Goal: Task Accomplishment & Management: Complete application form

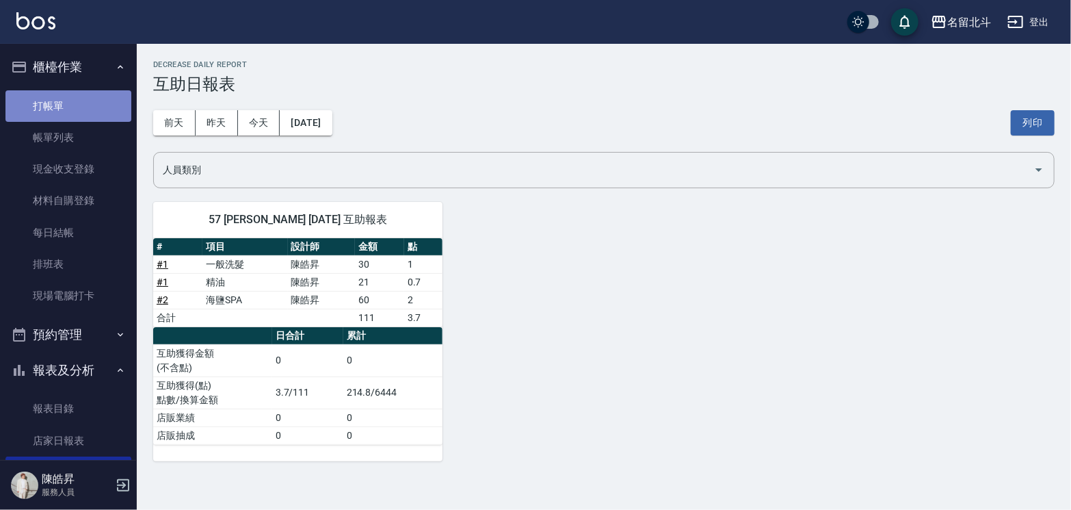
click at [79, 106] on link "打帳單" at bounding box center [68, 105] width 126 height 31
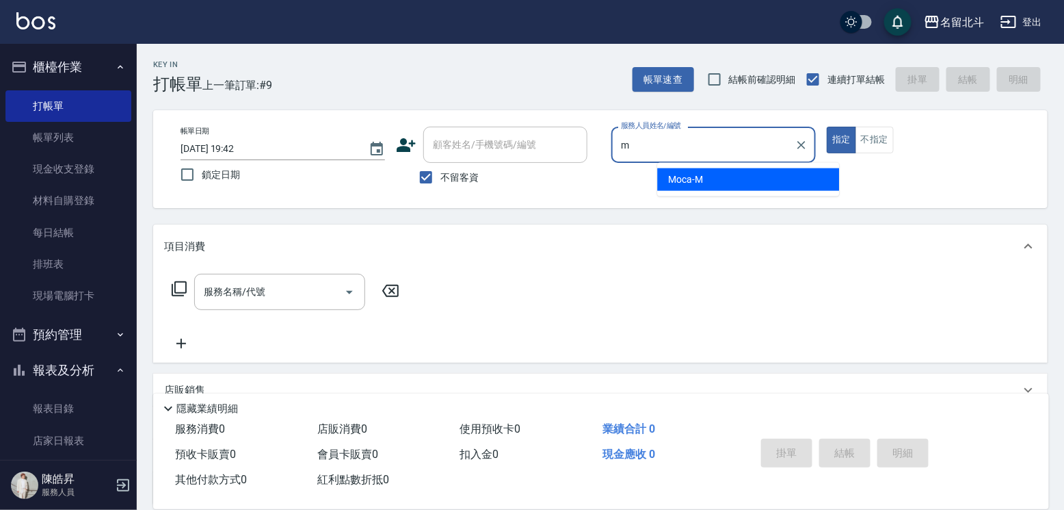
type input "Moca-M"
type button "true"
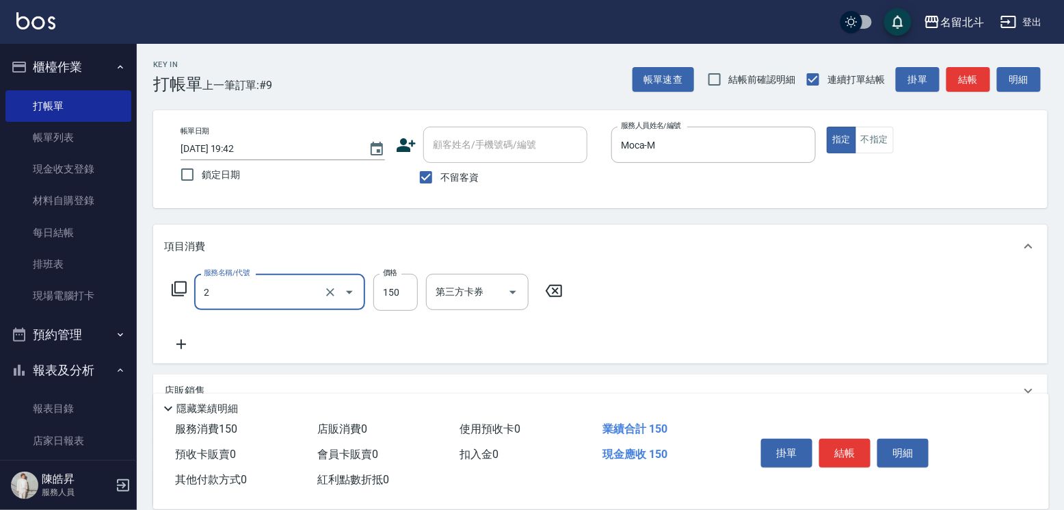
type input "一般洗髮(2)"
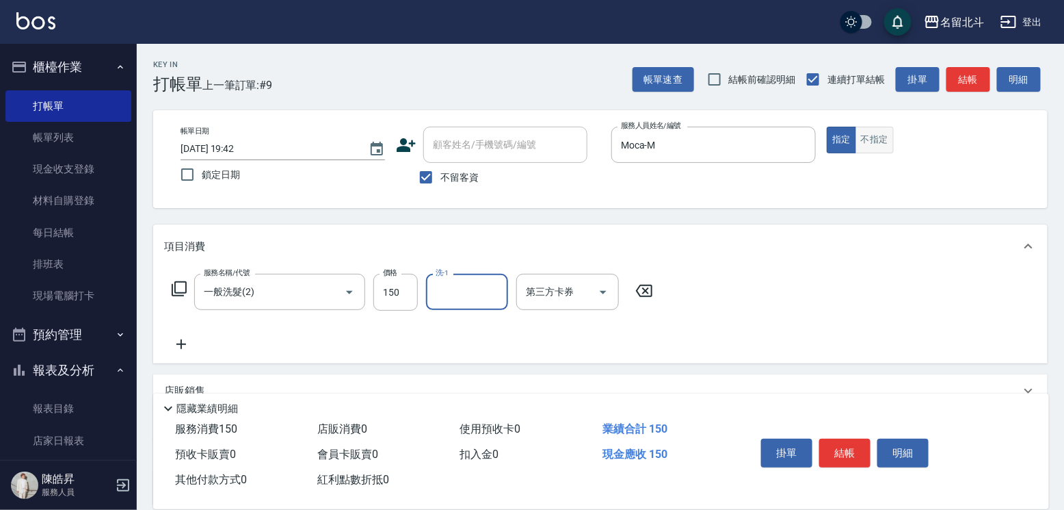
click at [894, 146] on button "不指定" at bounding box center [875, 140] width 38 height 27
type button "false"
type input "[PERSON_NAME]-57"
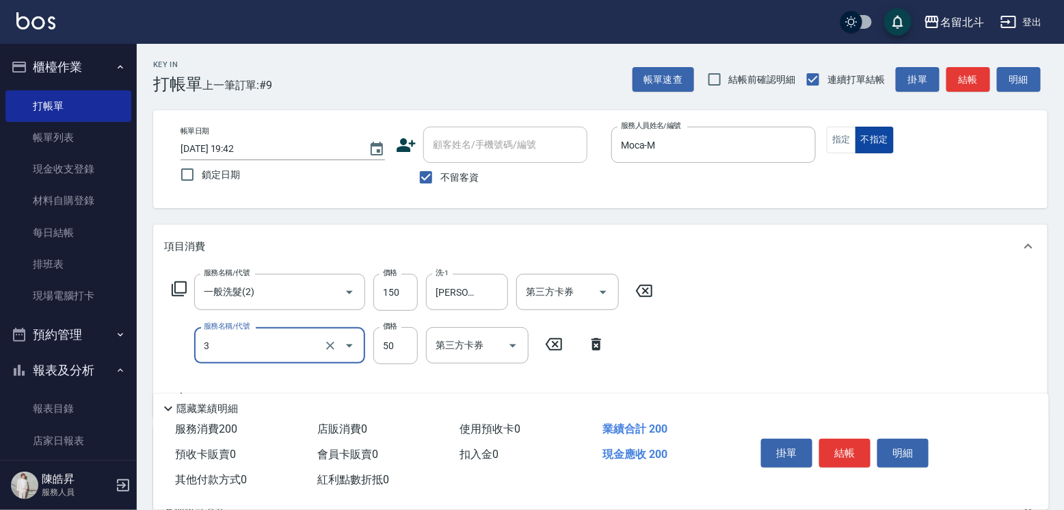
type input "精油(3)"
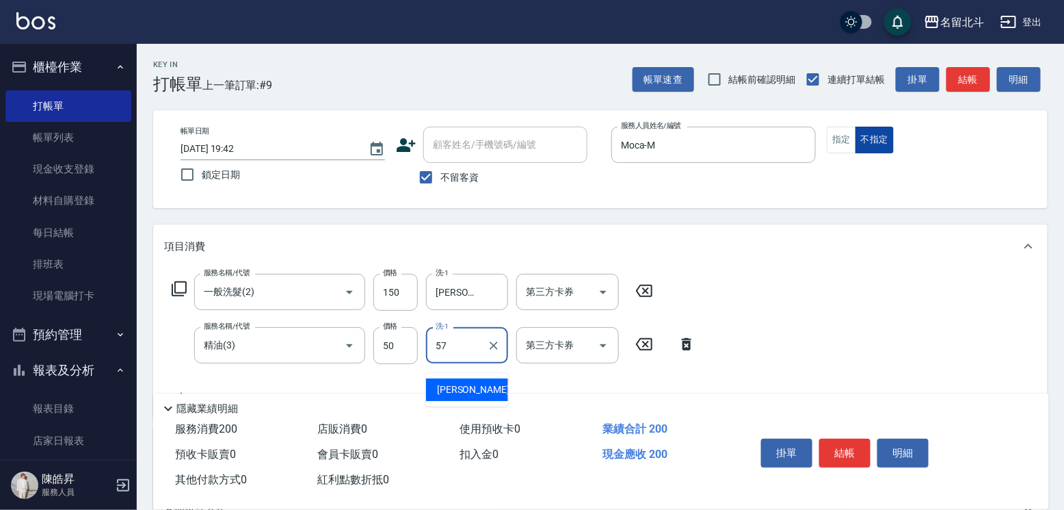
type input "[PERSON_NAME]-57"
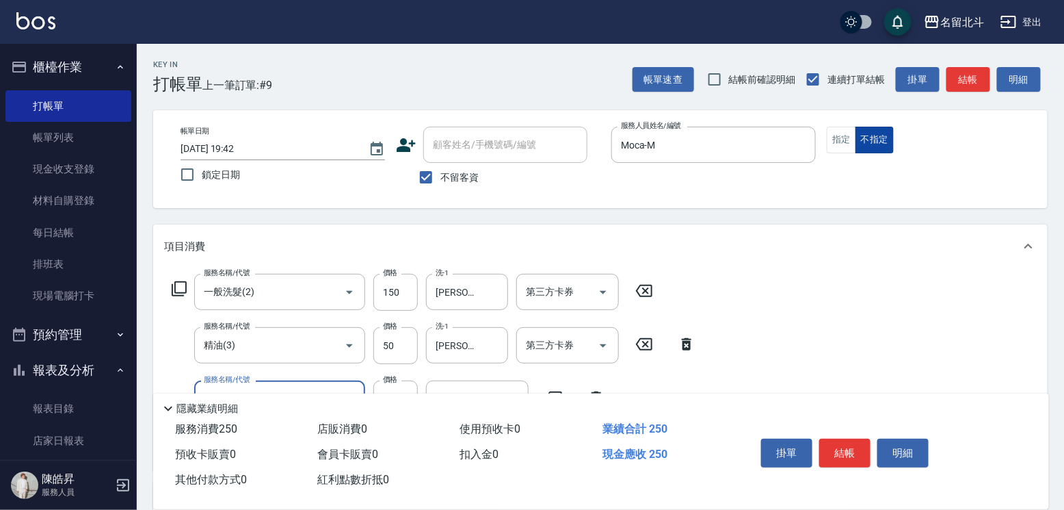
type input "瞬間保養(4)"
type input "[PERSON_NAME]-57"
type input "剪髮(1)"
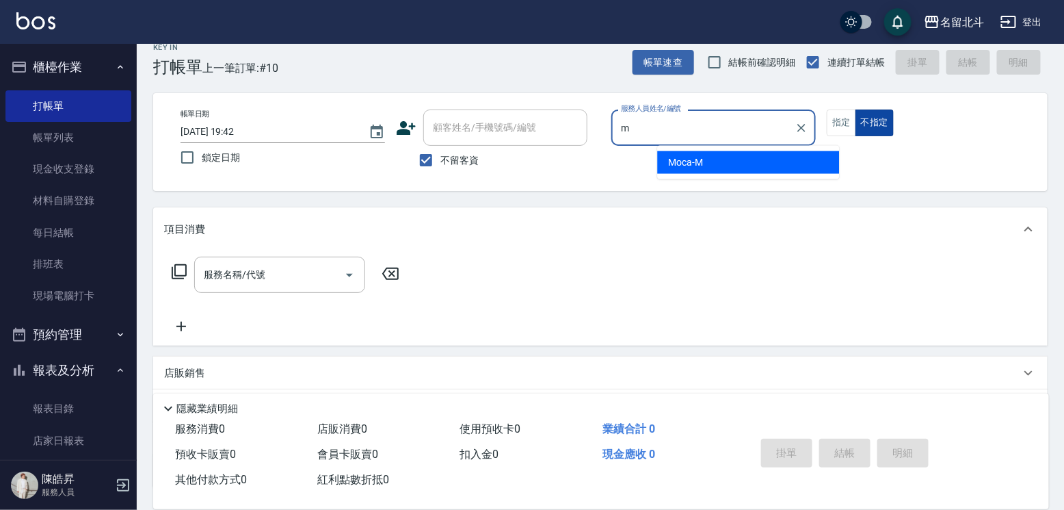
type input "Moca-M"
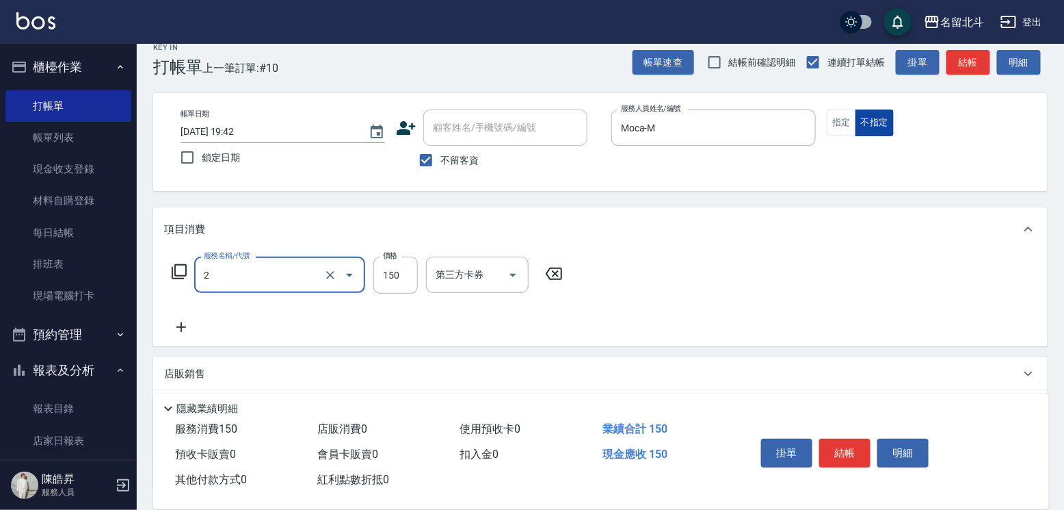
type input "一般洗髮(2)"
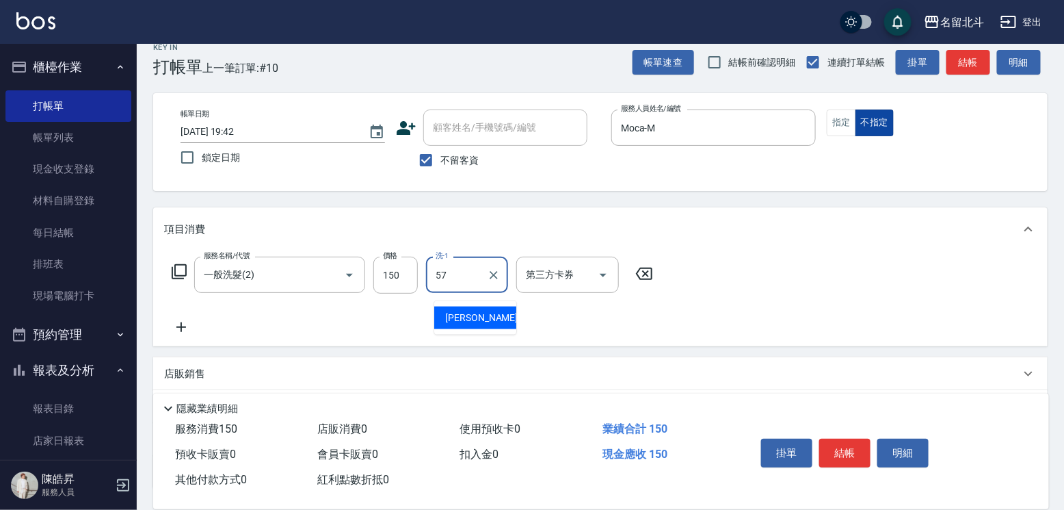
type input "[PERSON_NAME]-57"
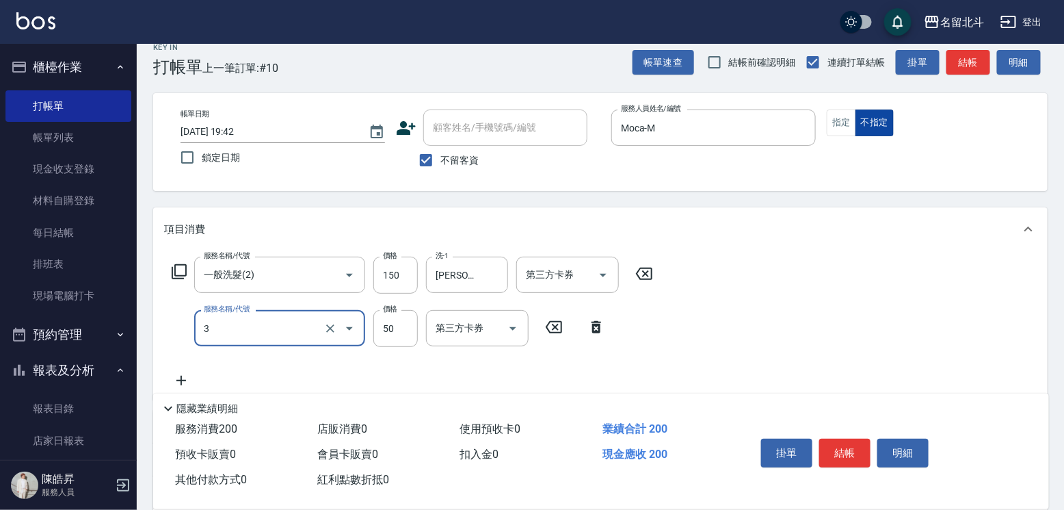
type input "精油(3)"
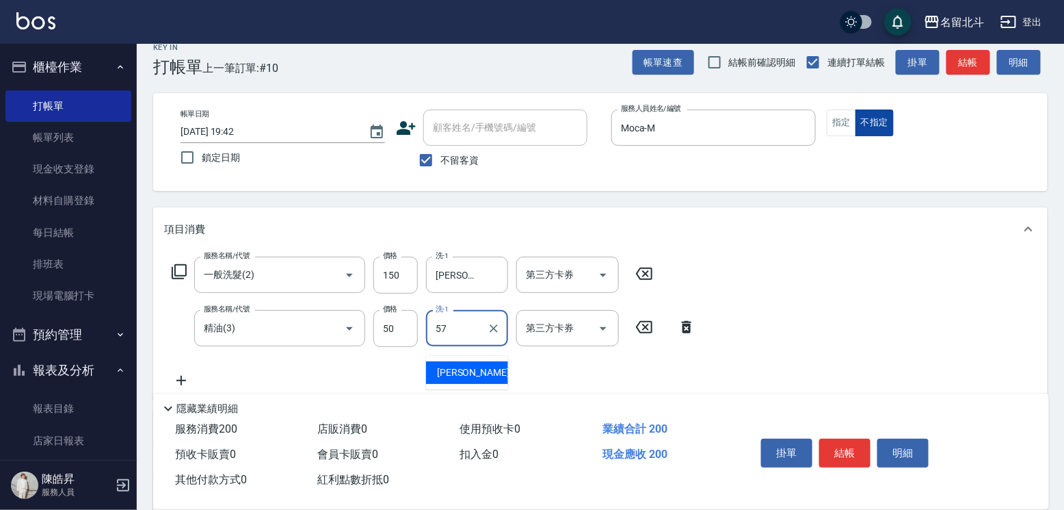
type input "[PERSON_NAME]-57"
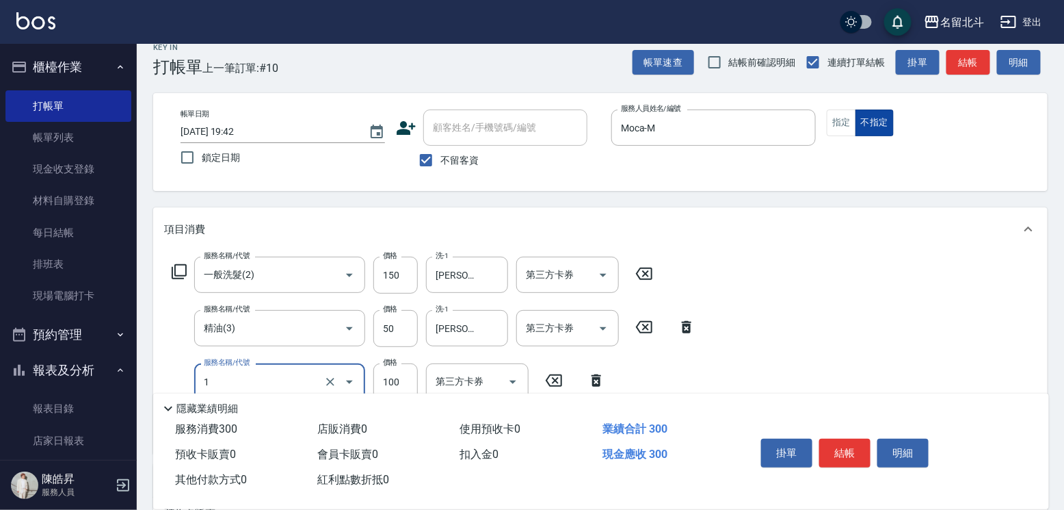
type input "剪髮(1)"
type input "118"
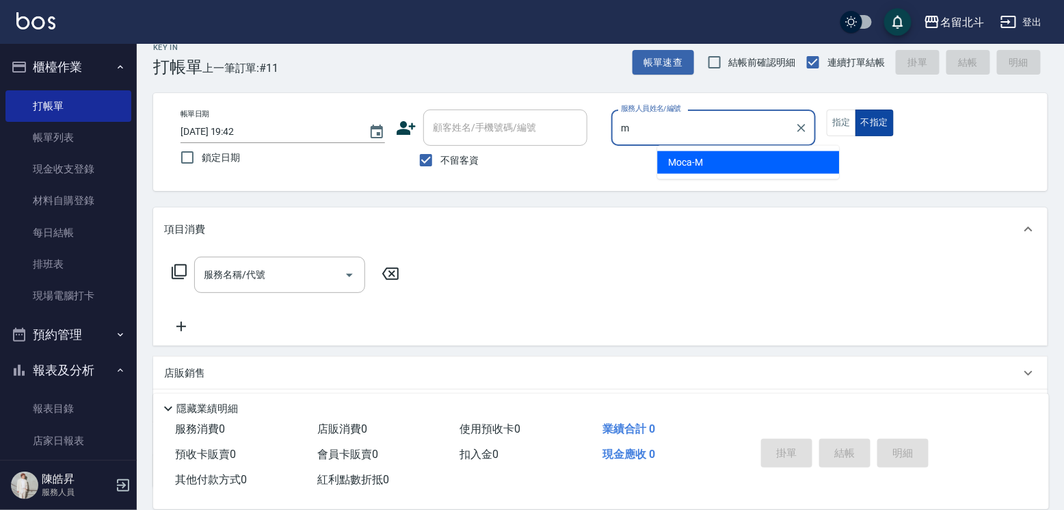
type input "Moca-M"
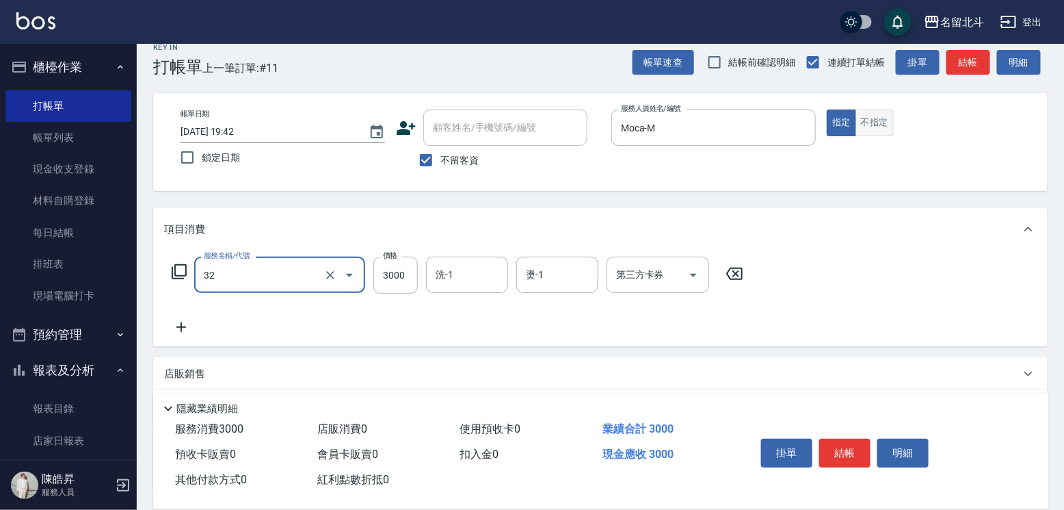
type input "染髮A餐(32)"
type input "2700"
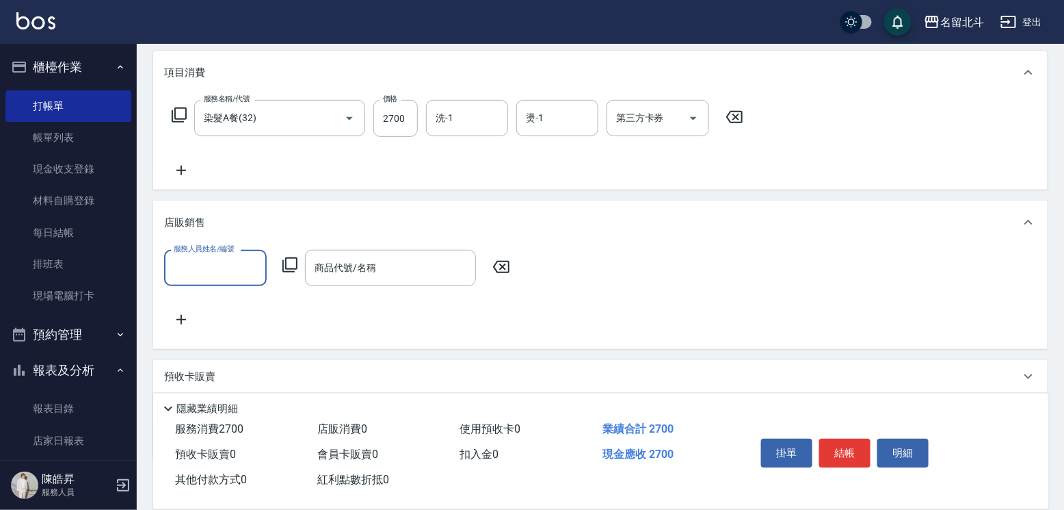
scroll to position [0, 0]
type input "Moca-M"
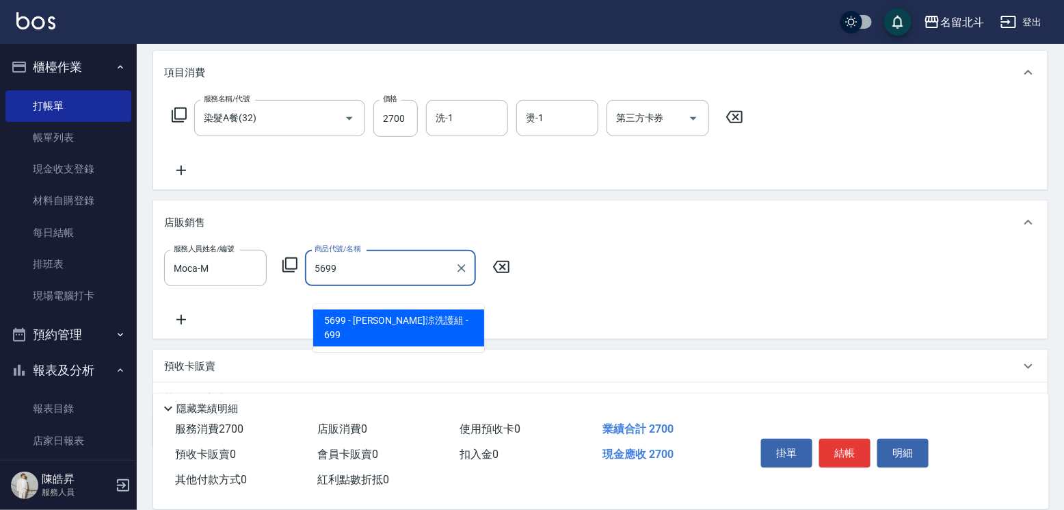
type input "[PERSON_NAME]涼洗護組"
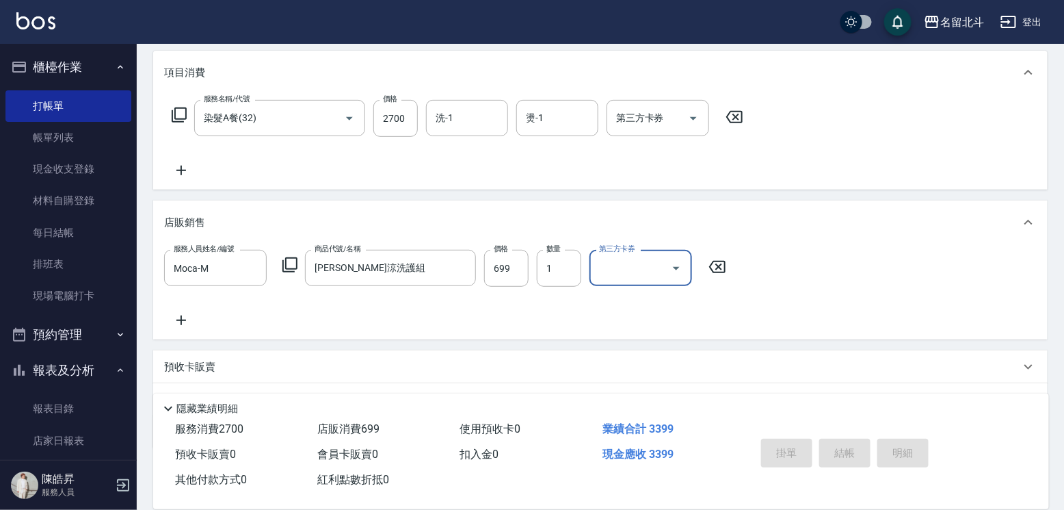
type input "[DATE] 19:43"
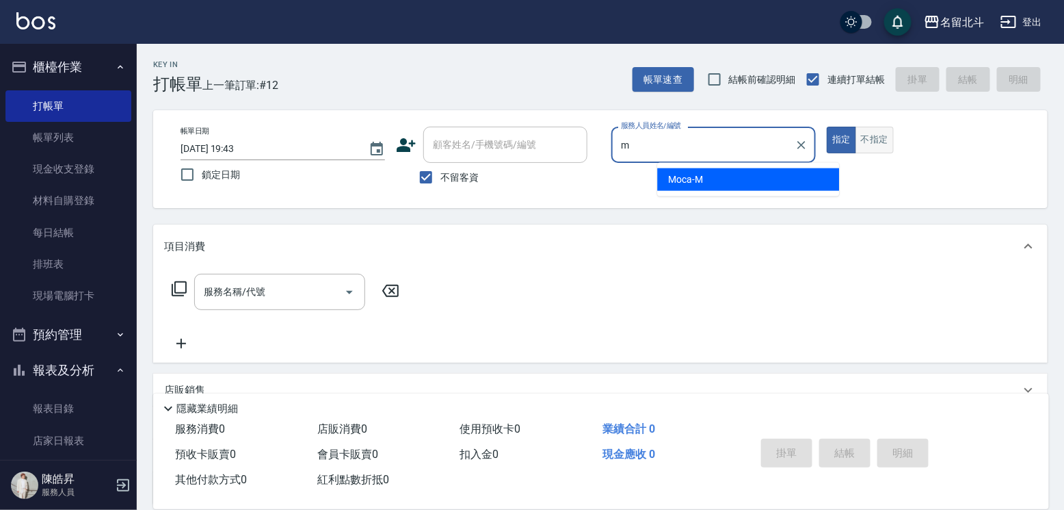
type input "Moca-M"
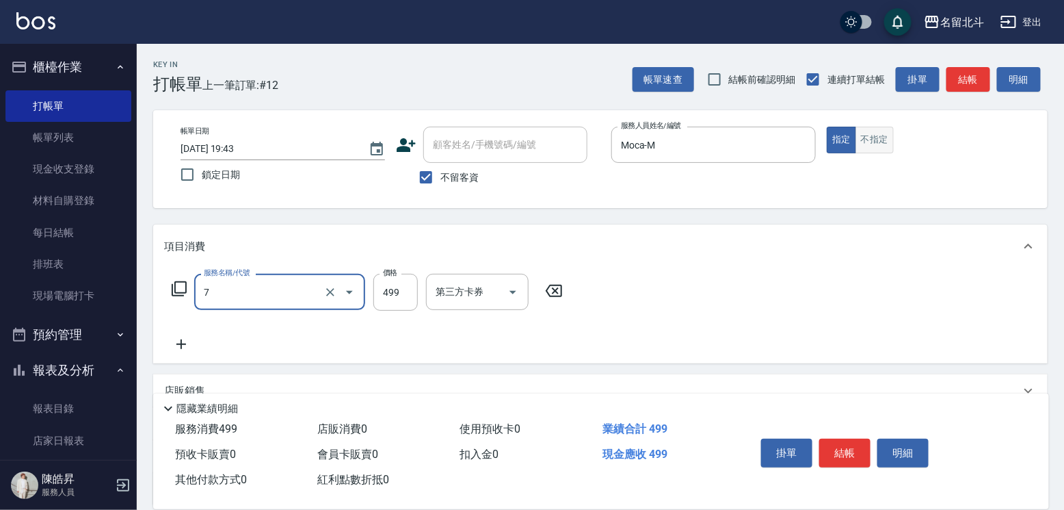
type input "去角質洗髮(7)"
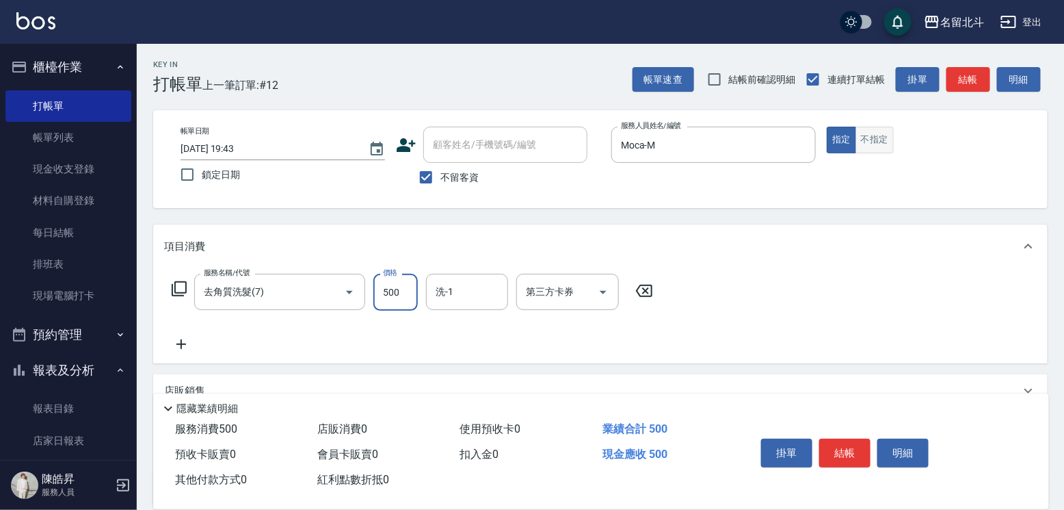
type input "500"
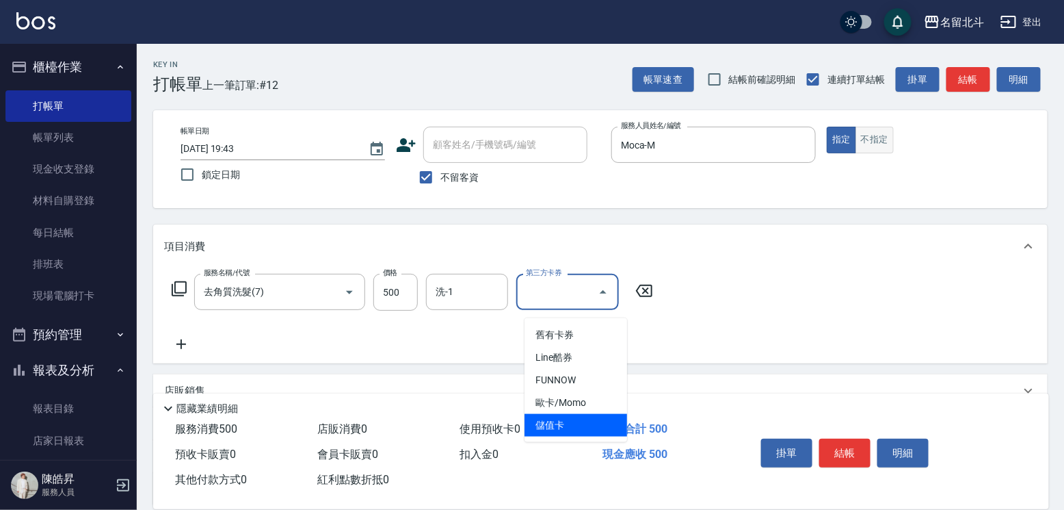
type input "儲值卡"
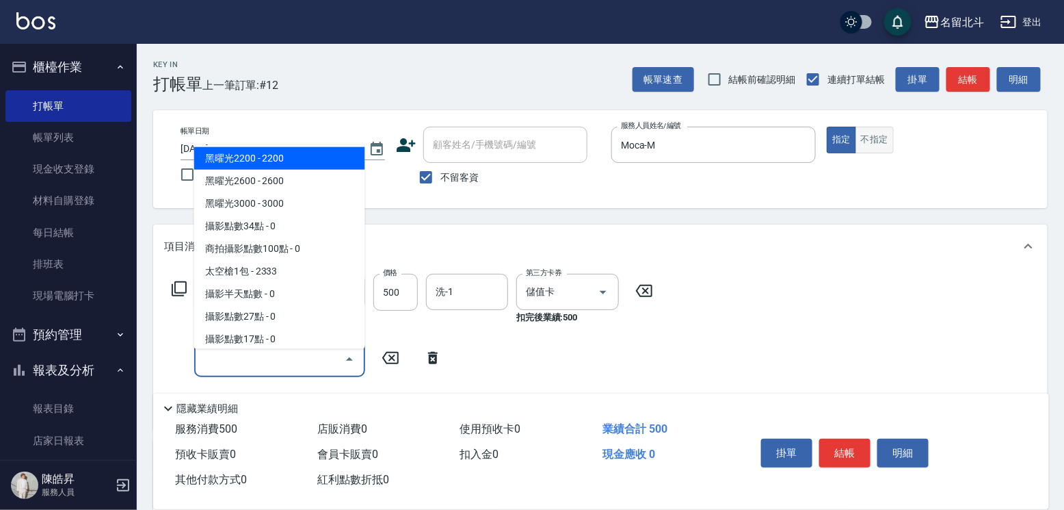
scroll to position [1990, 0]
type input "黑曜光1800(1800)"
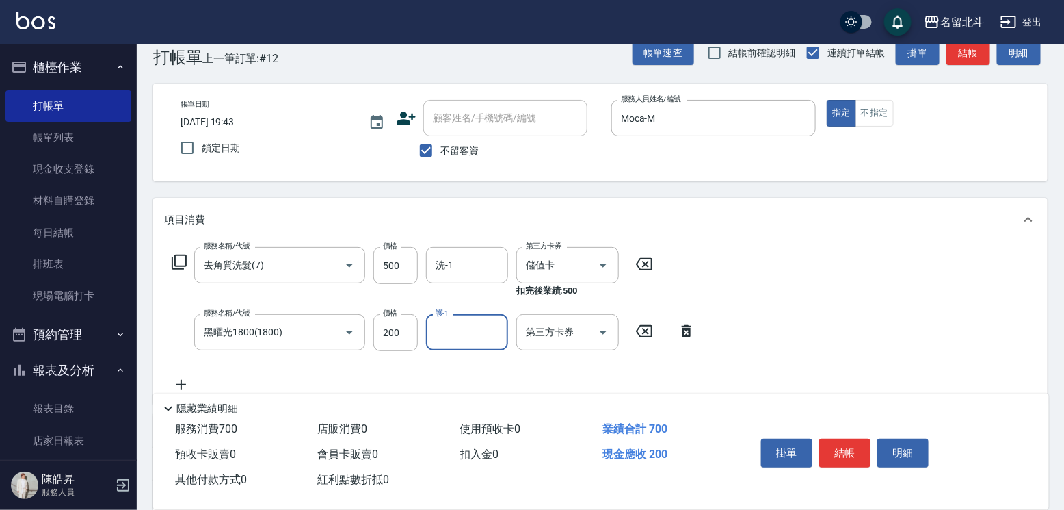
scroll to position [68, 0]
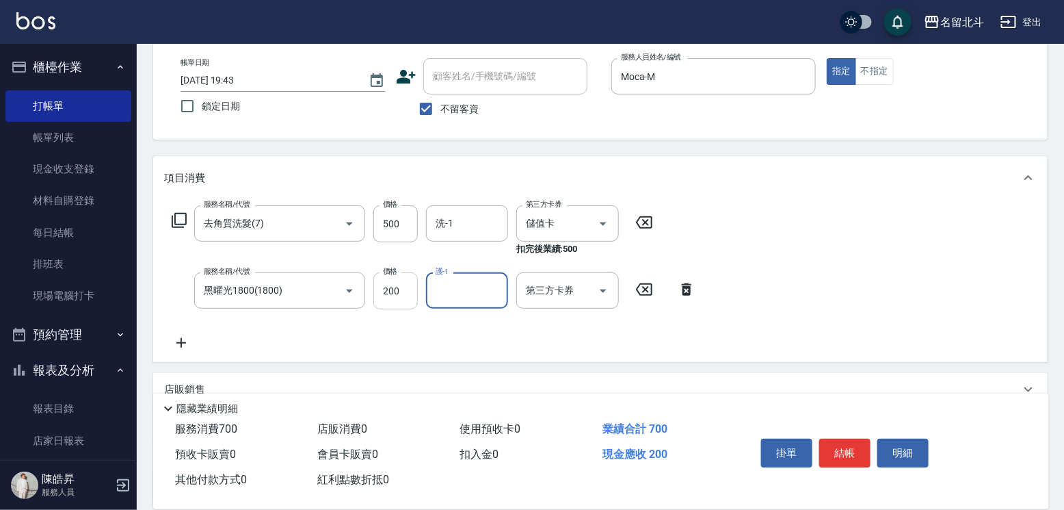
click at [391, 303] on input "200" at bounding box center [395, 290] width 44 height 37
type input "2000"
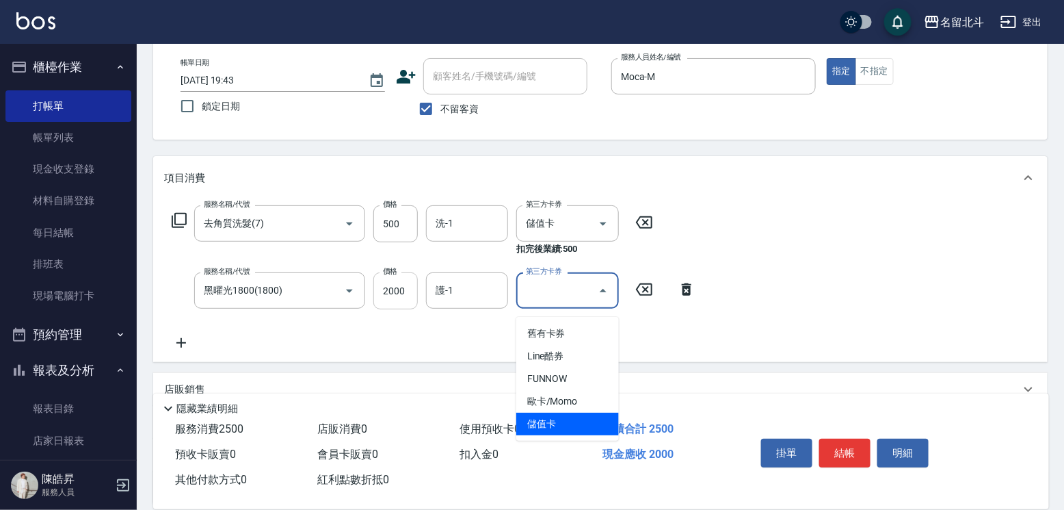
type input "儲值卡"
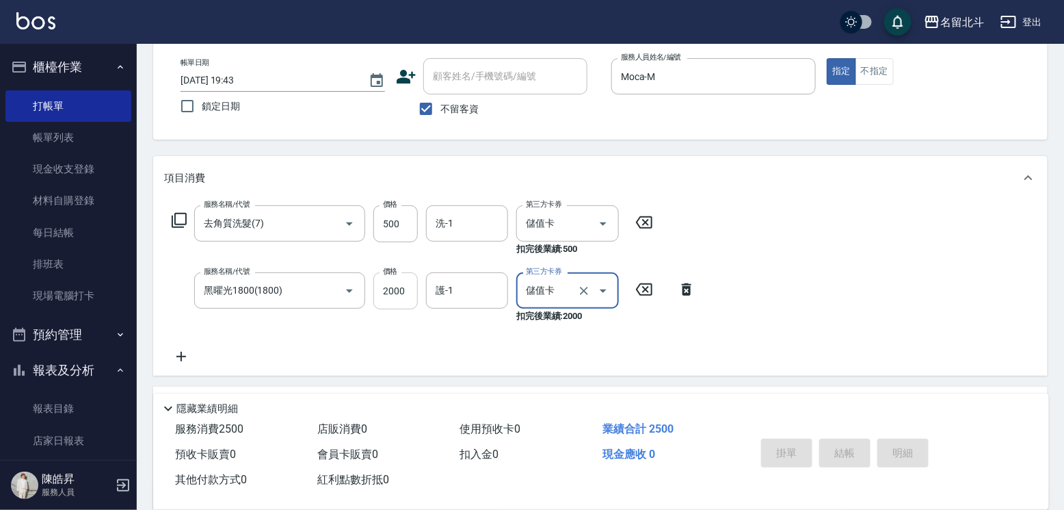
type input "[DATE] 19:44"
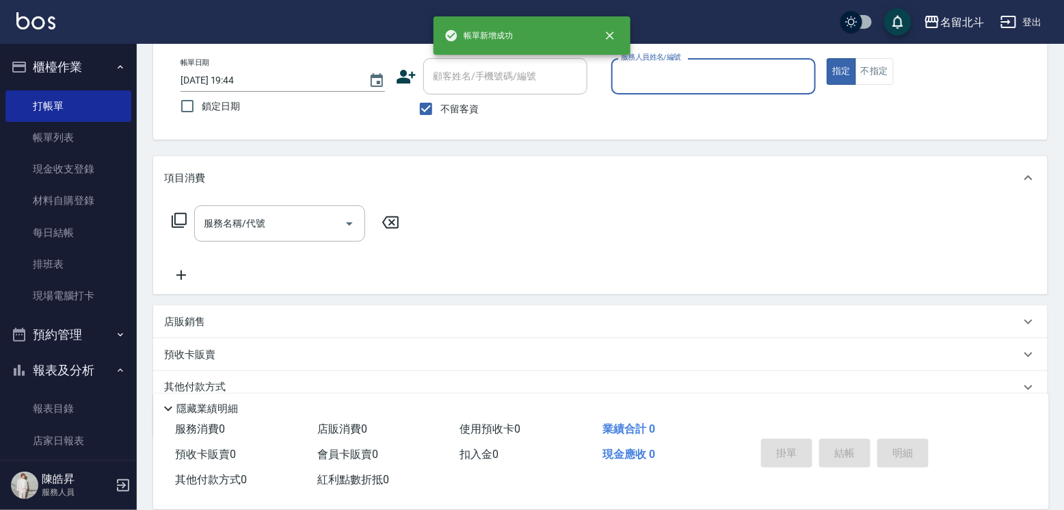
scroll to position [0, 0]
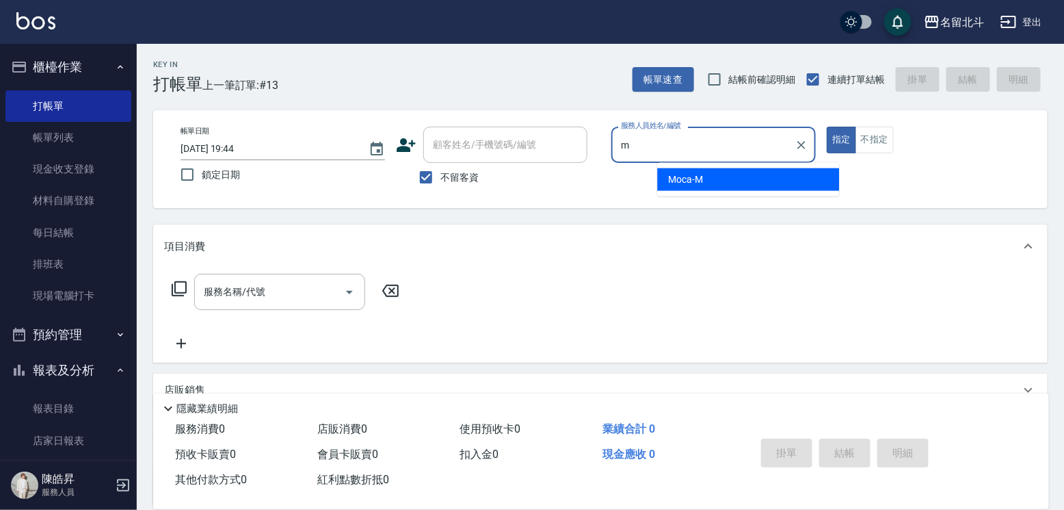
type input "Moca-M"
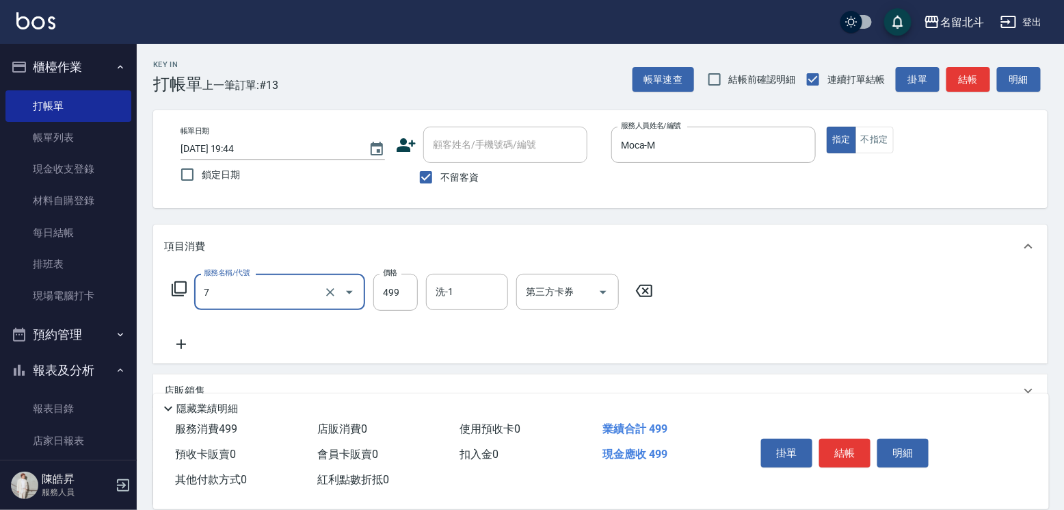
type input "去角質洗髮(7)"
type input "500"
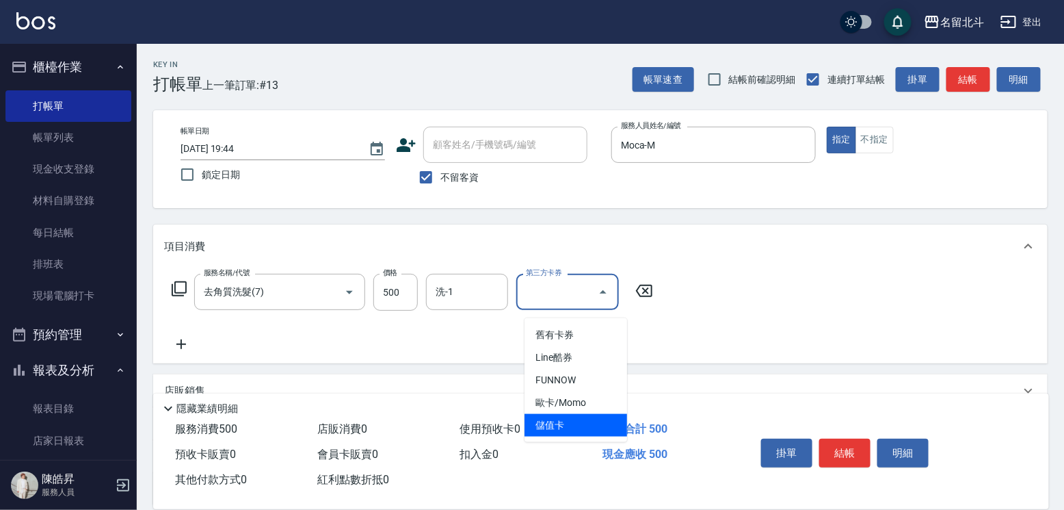
type input "儲值卡"
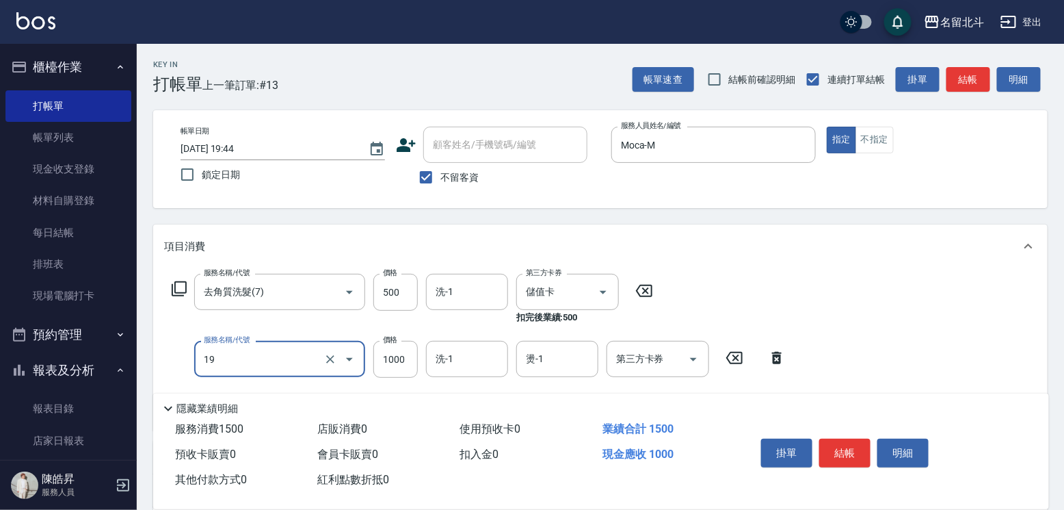
type input "一般燙髮(19)"
type input "1500"
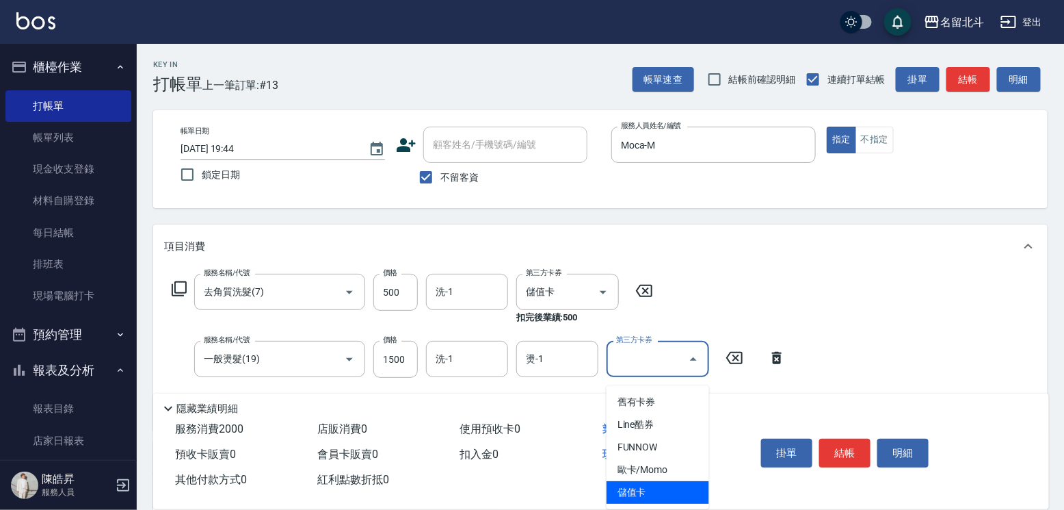
type input "儲值卡"
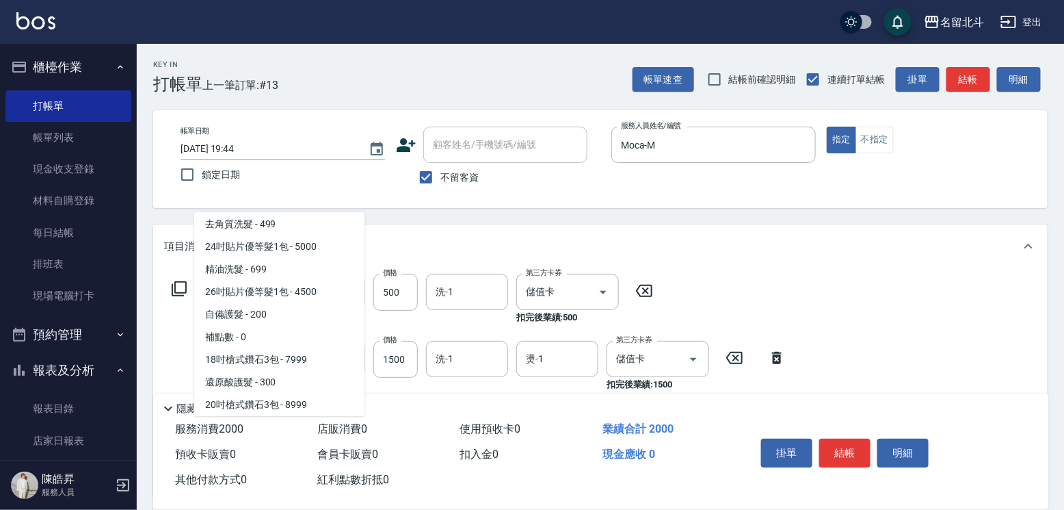
scroll to position [320, 0]
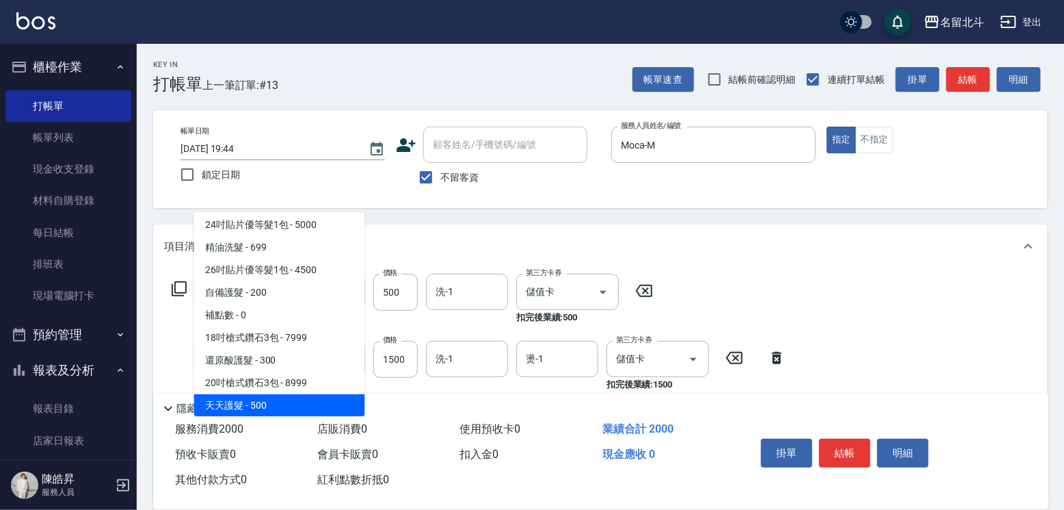
type input "天天護髮(11)"
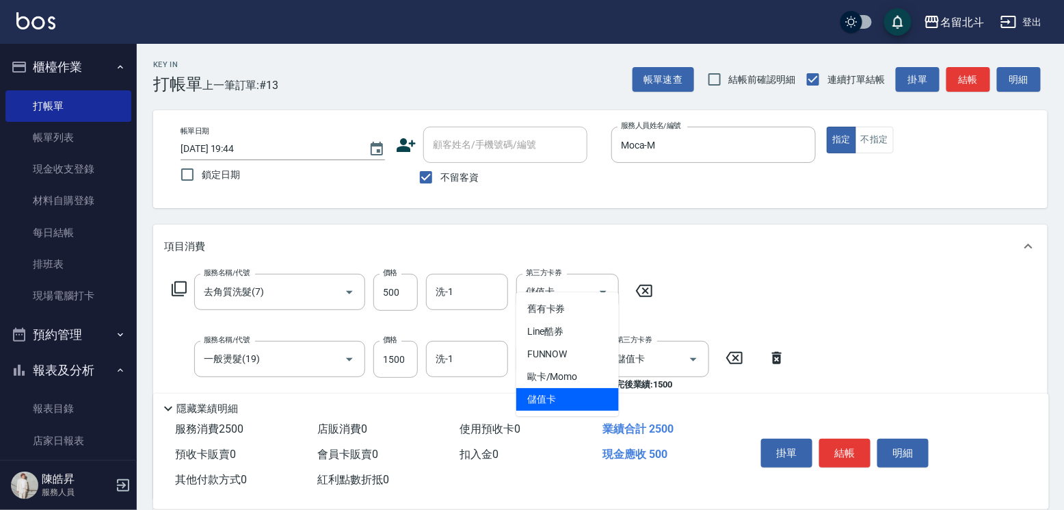
type input "儲值卡"
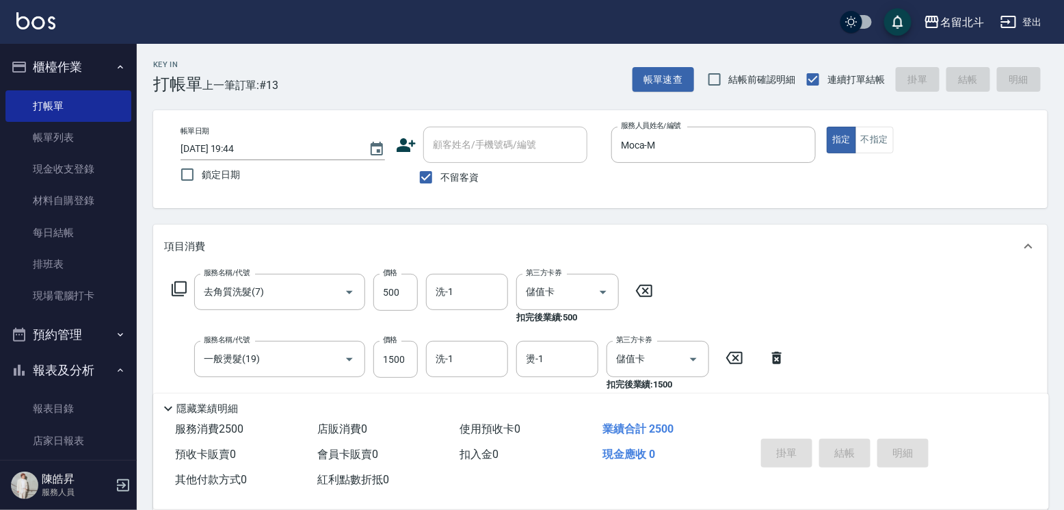
type input "[DATE] 19:45"
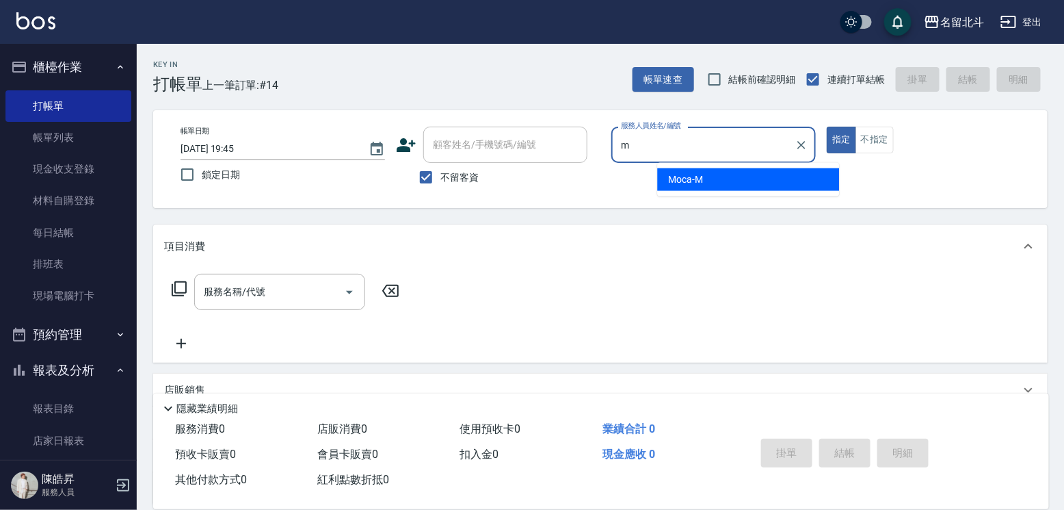
type input "Moca-M"
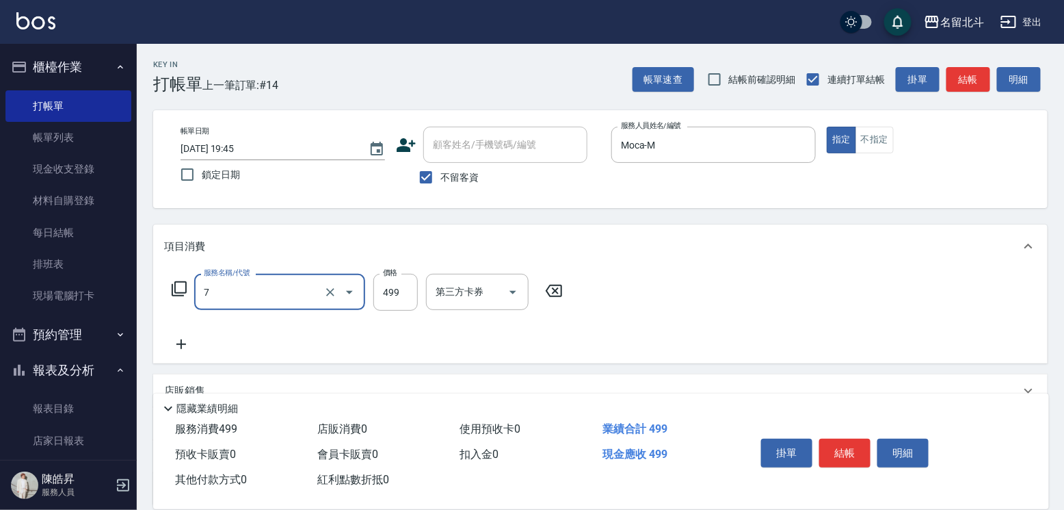
type input "去角質洗髮(7)"
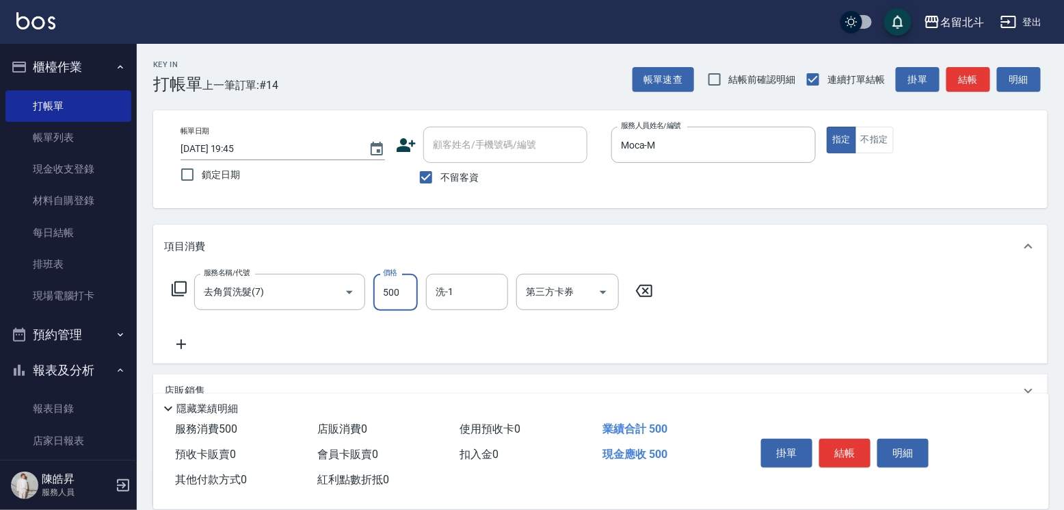
type input "500"
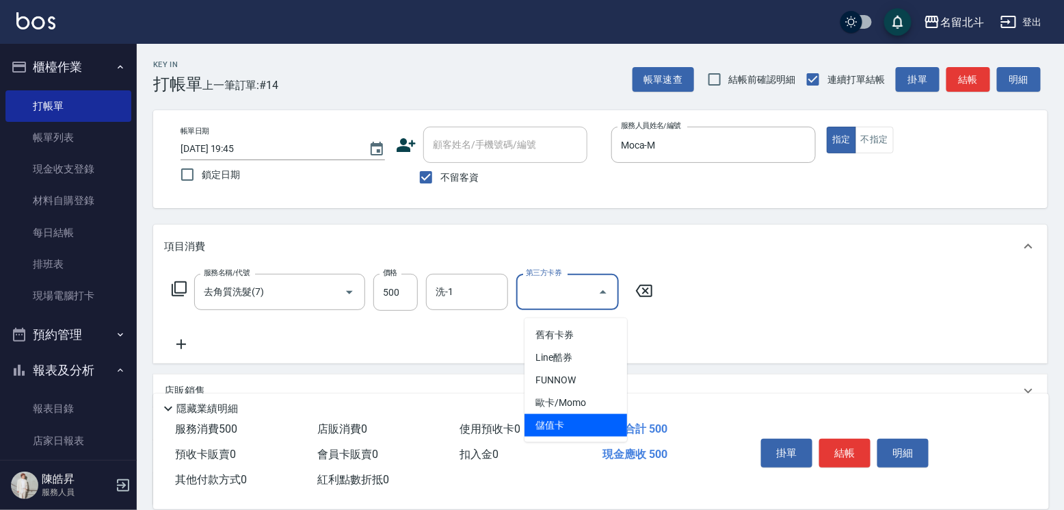
type input "儲值卡"
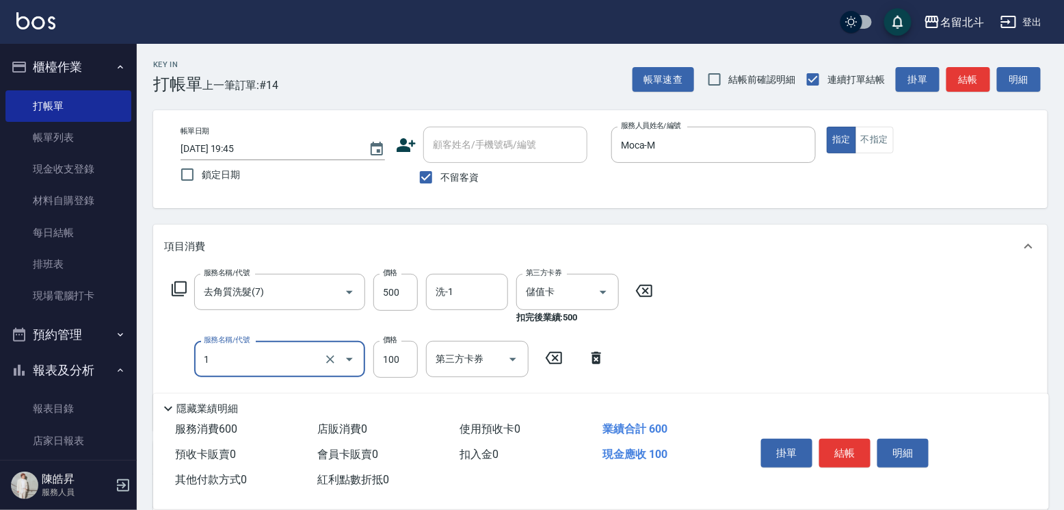
type input "剪髮(1)"
type input "300"
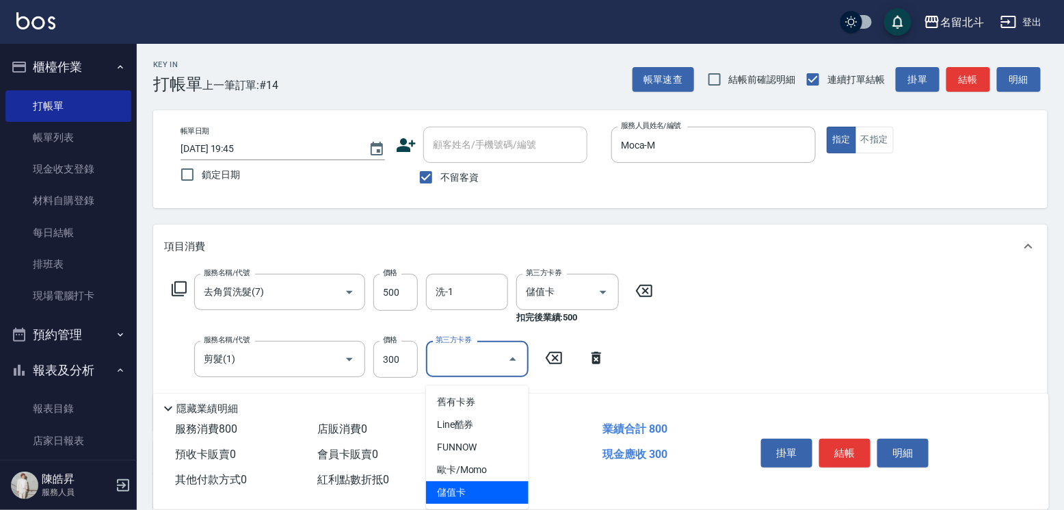
type input "儲值卡"
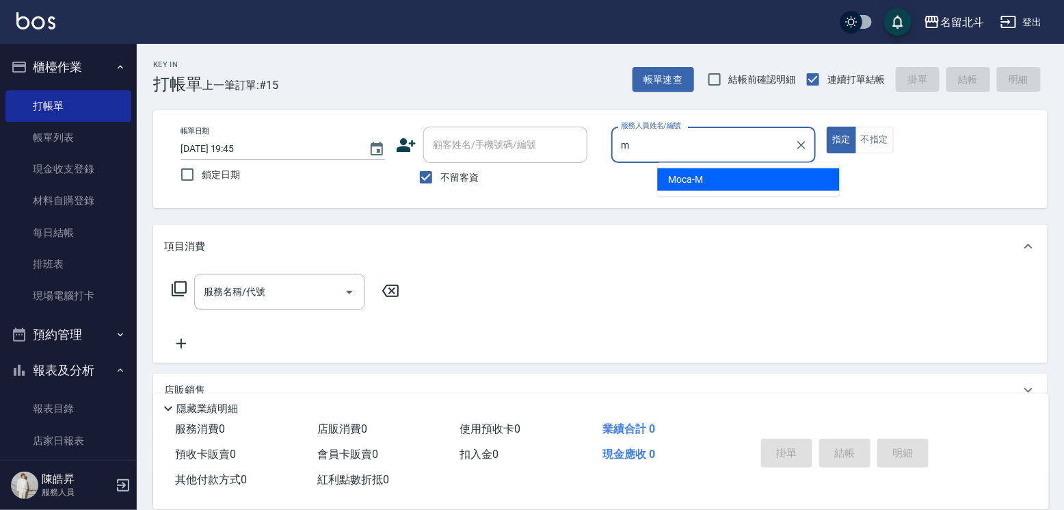
type input "Moca-M"
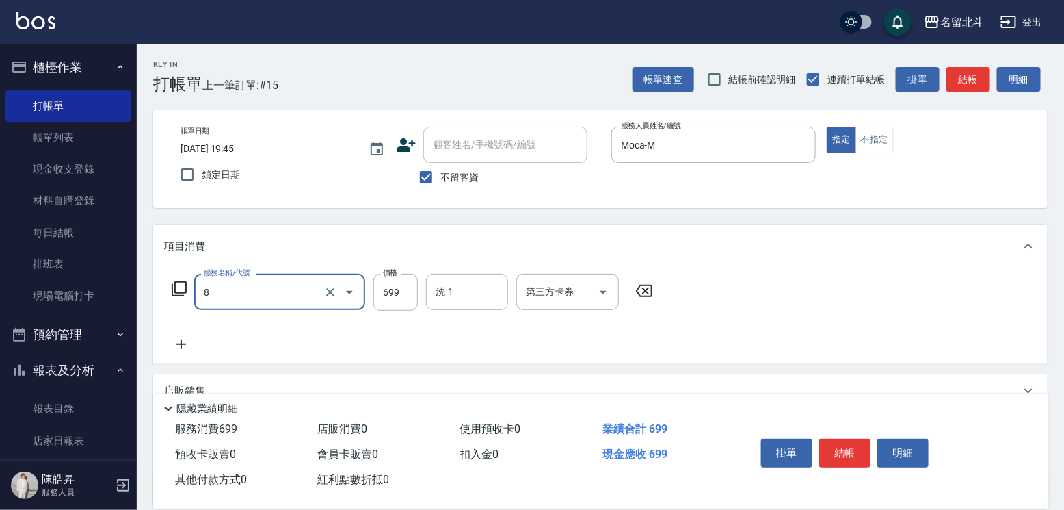
type input "精油洗髮(8)"
type input "700"
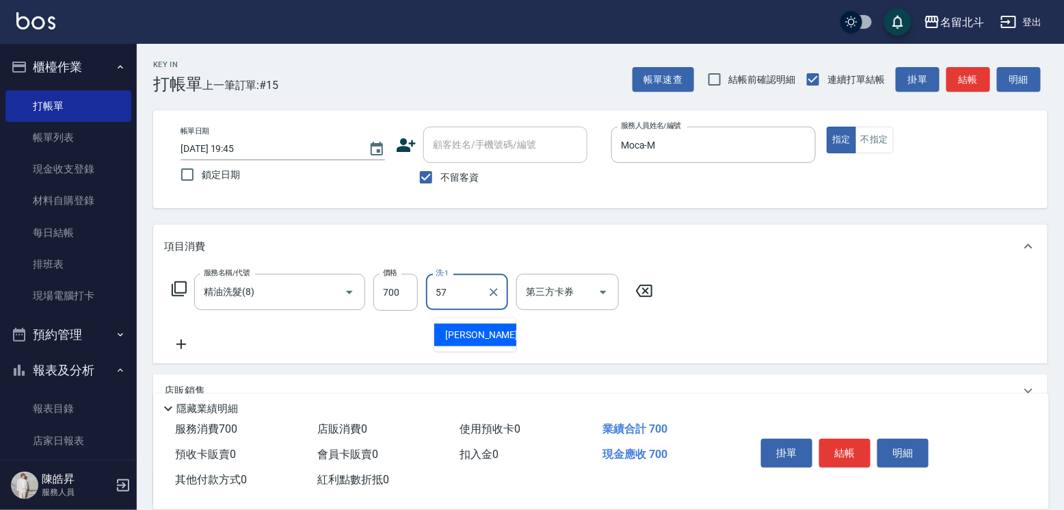
type input "[PERSON_NAME]-57"
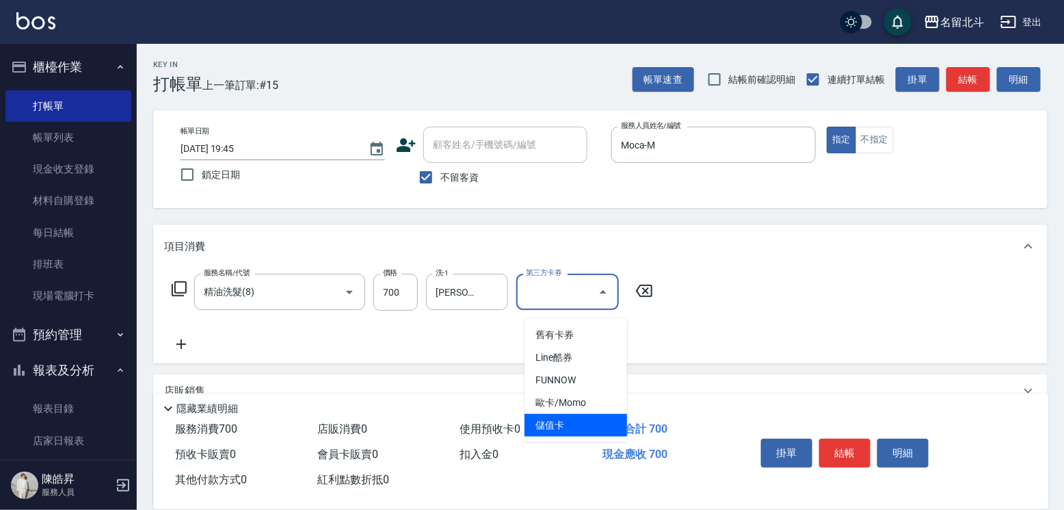
type input "儲值卡"
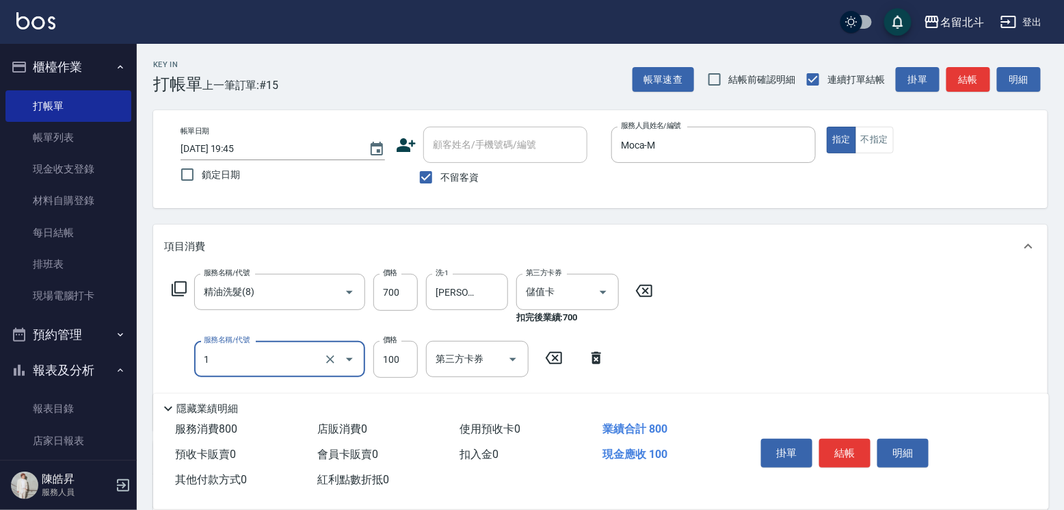
type input "剪髮(1)"
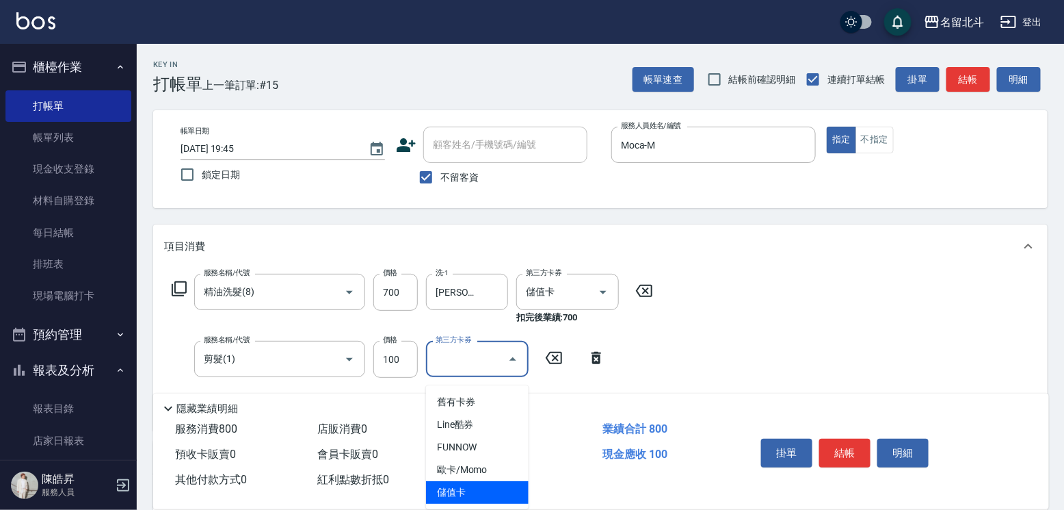
type input "儲值卡"
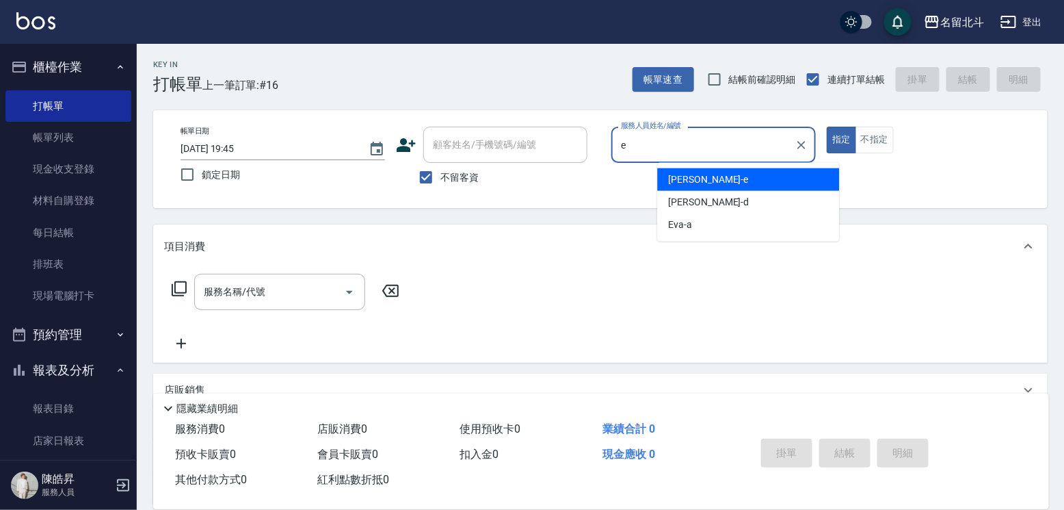
type input "[PERSON_NAME]-e"
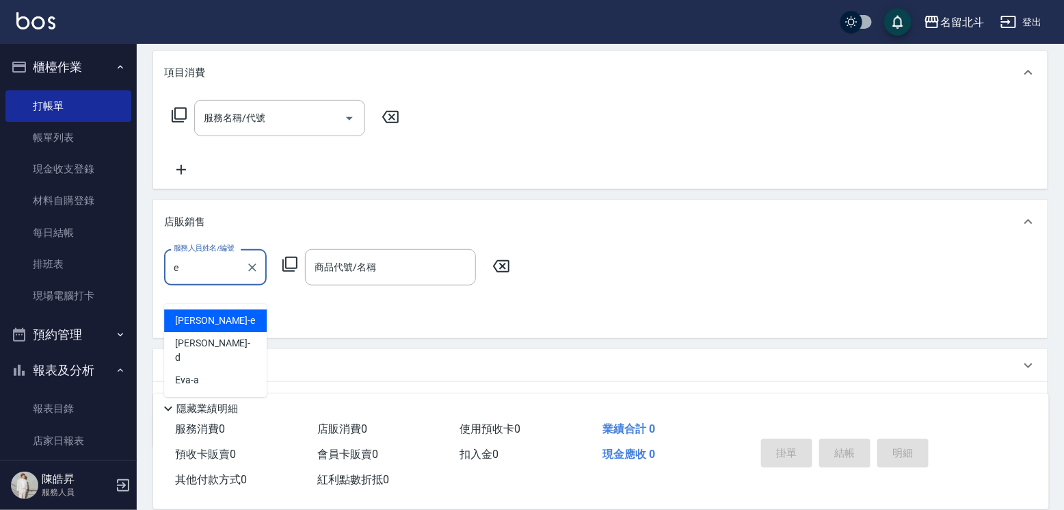
scroll to position [0, 0]
type input "[PERSON_NAME]-e"
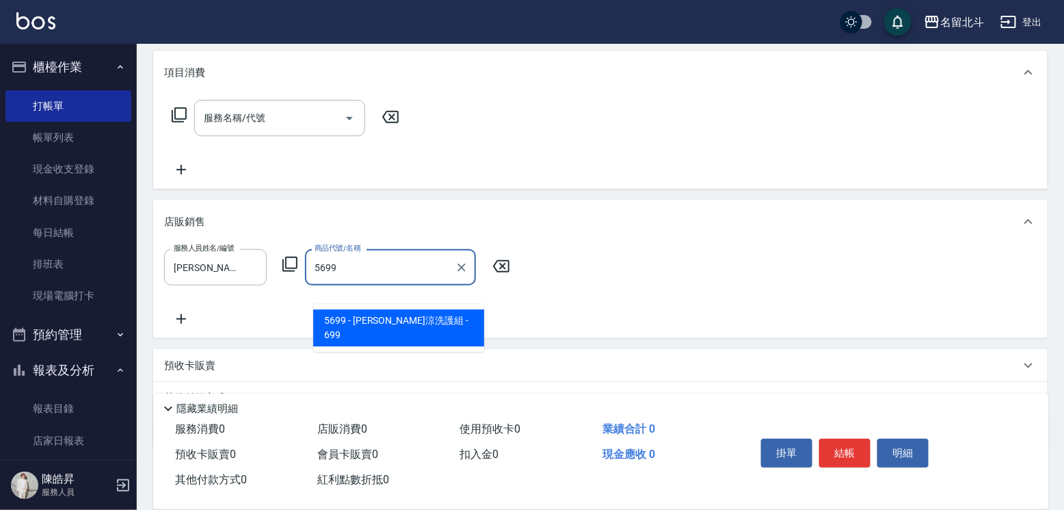
type input "[PERSON_NAME]涼洗護組"
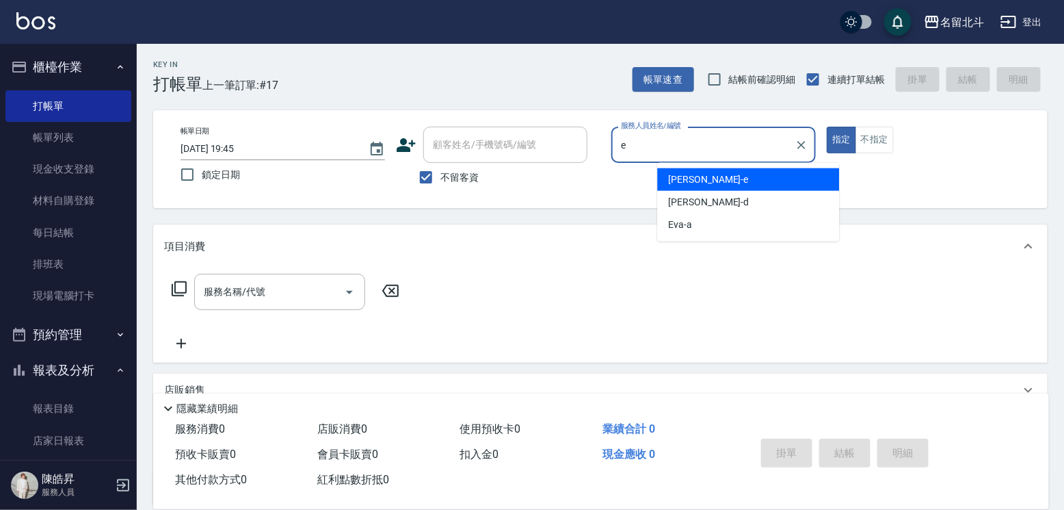
type input "[PERSON_NAME]-e"
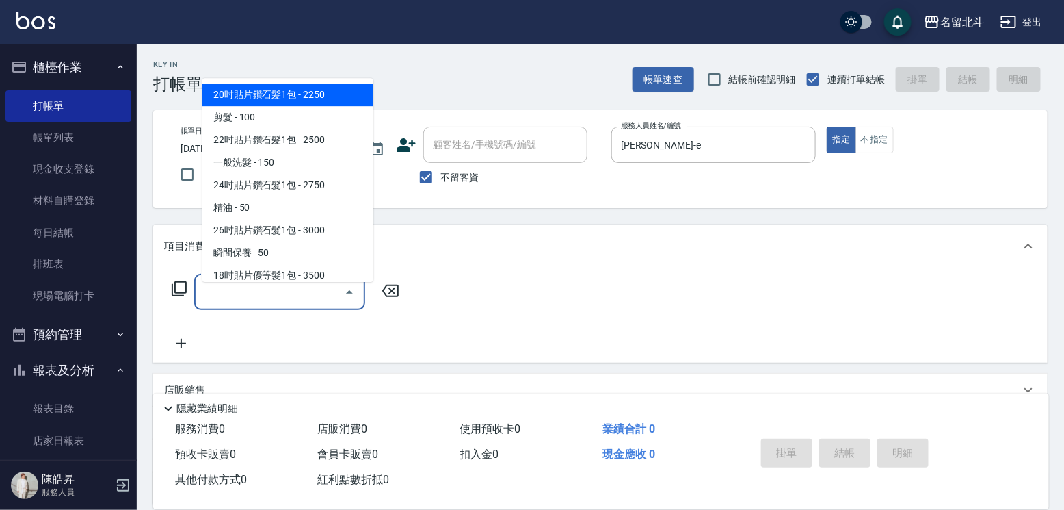
click at [261, 304] on input "服務名稱/代號" at bounding box center [269, 292] width 138 height 24
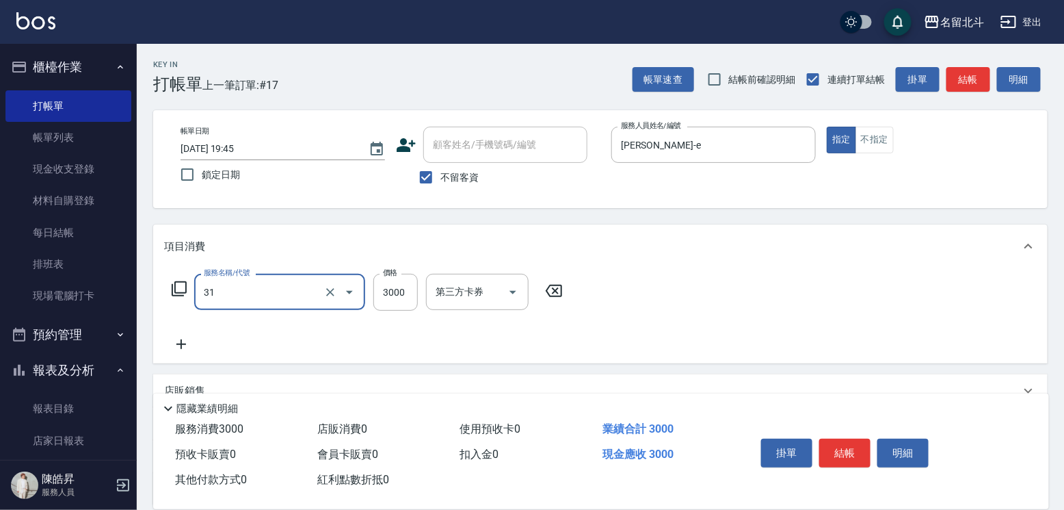
type input "燙髮B餐(31)"
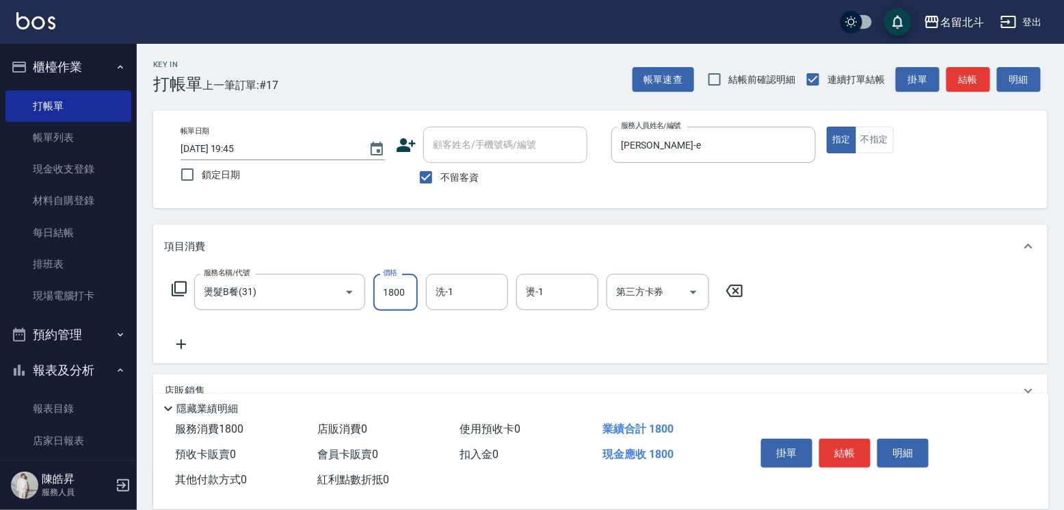
type input "1800"
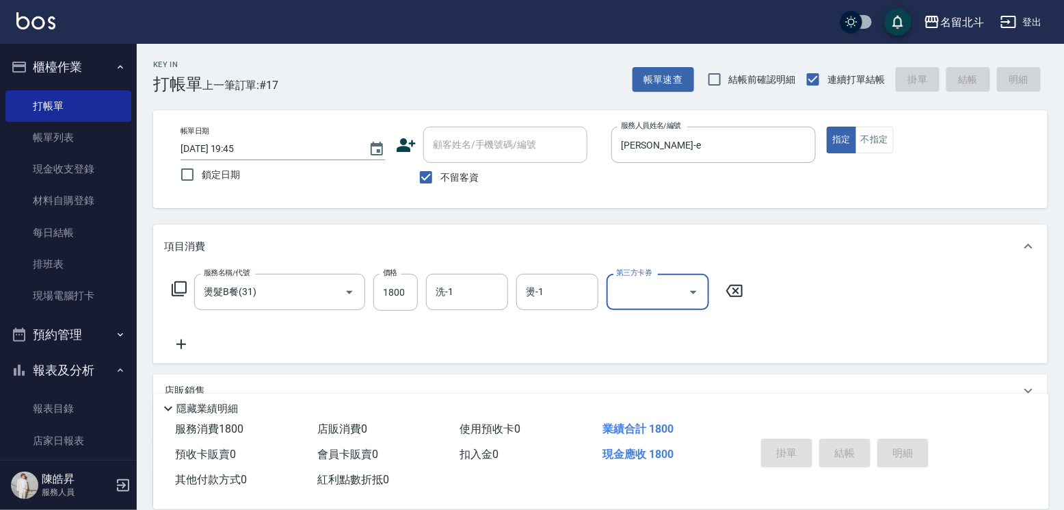
type input "[DATE] 19:46"
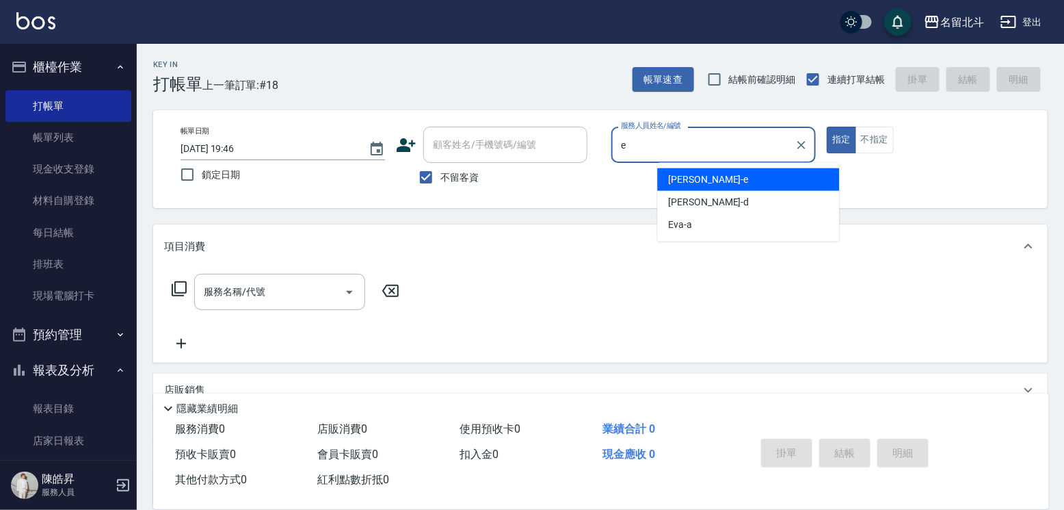
type input "[PERSON_NAME]-e"
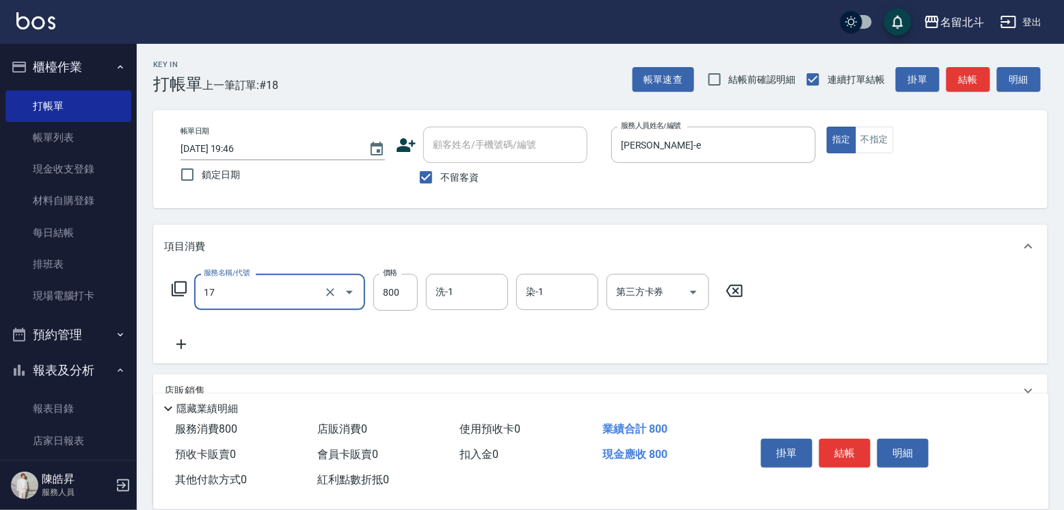
type input "染髮(17)"
type input "1699"
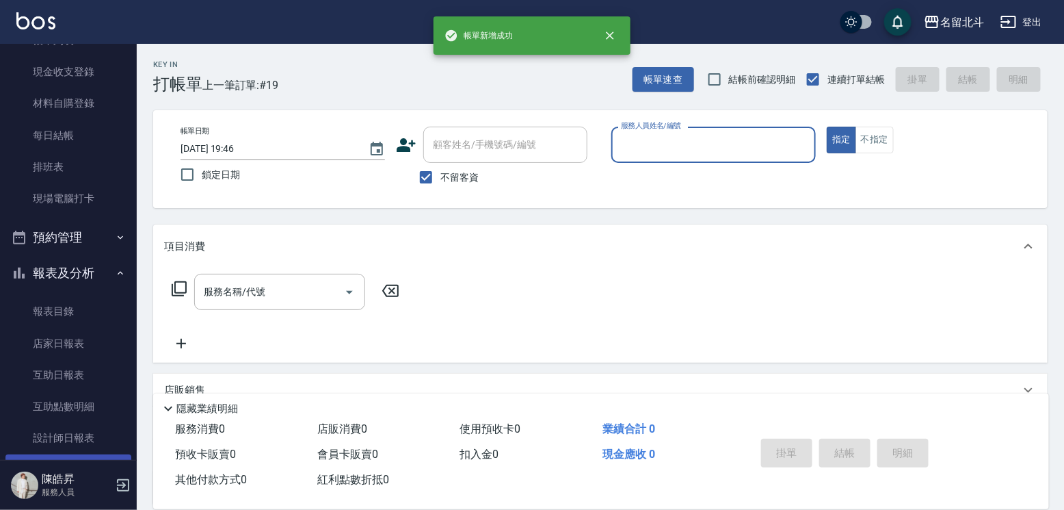
scroll to position [205, 0]
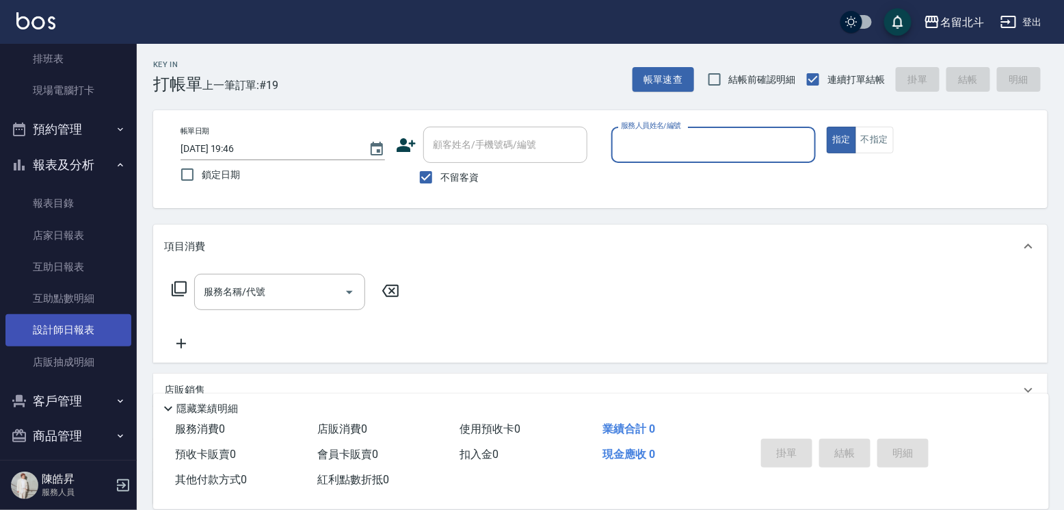
click at [94, 345] on link "設計師日報表" at bounding box center [68, 329] width 126 height 31
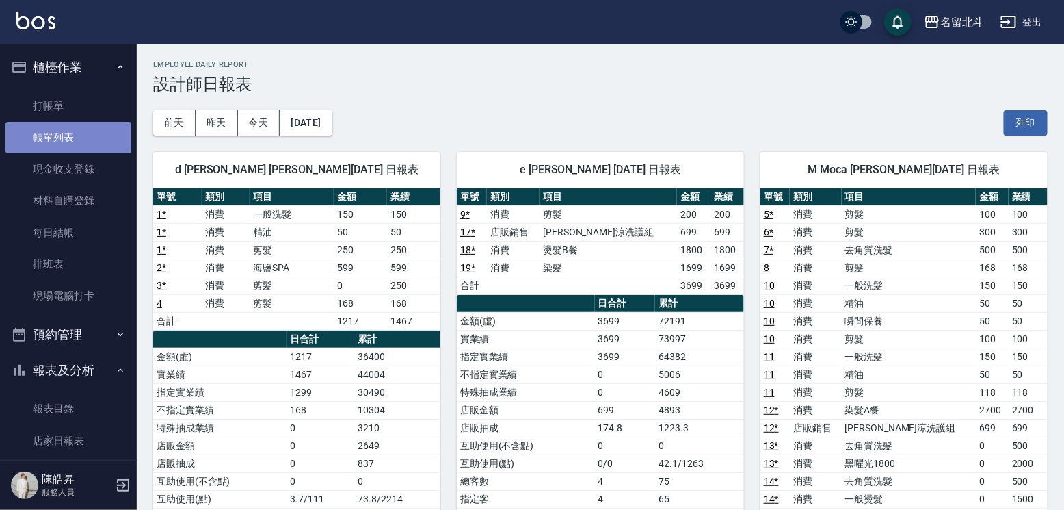
click at [83, 127] on link "帳單列表" at bounding box center [68, 137] width 126 height 31
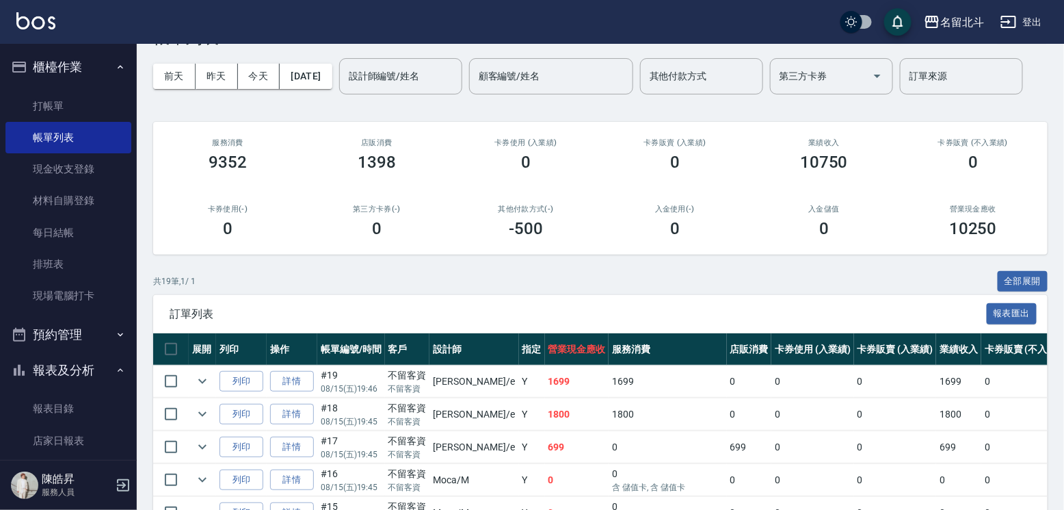
scroll to position [137, 0]
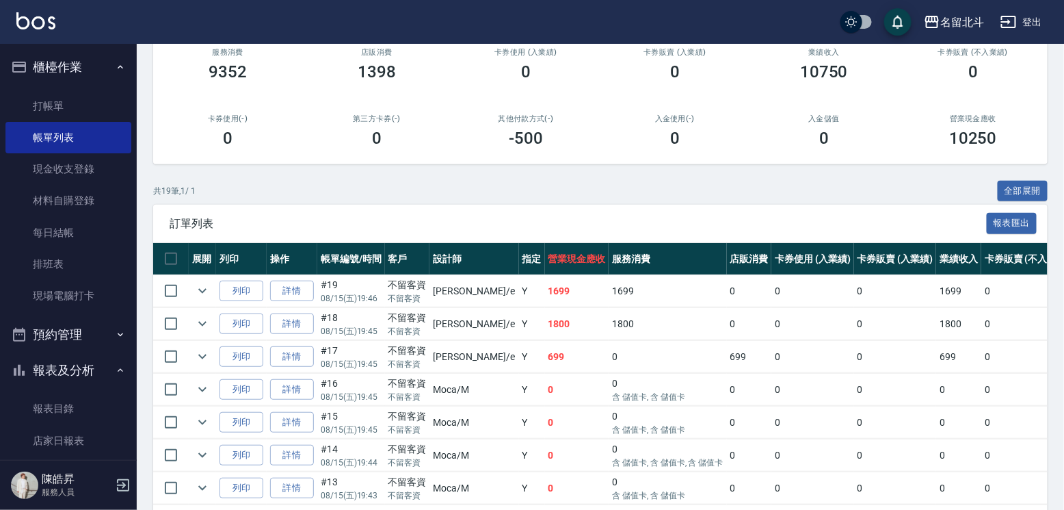
click at [314, 302] on link "詳情" at bounding box center [292, 290] width 44 height 21
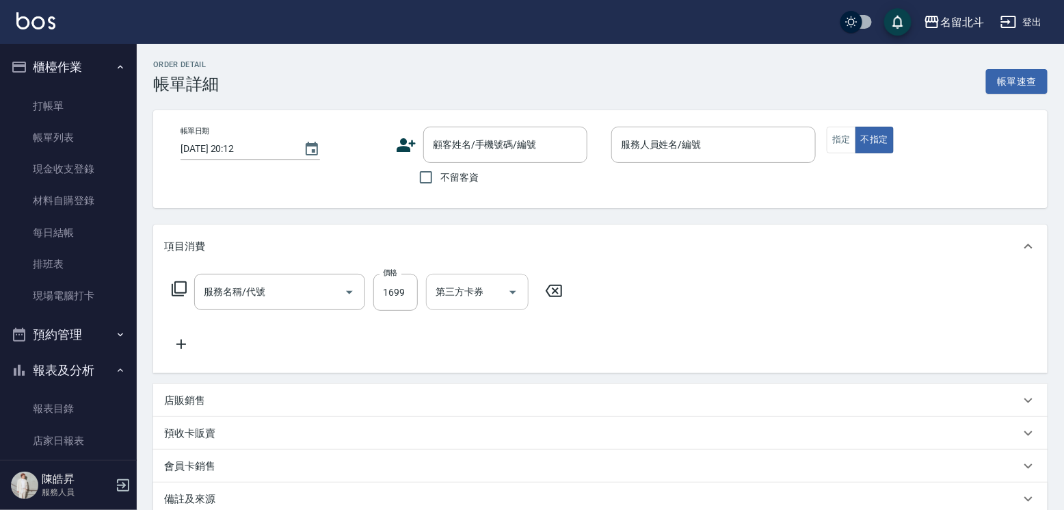
type input "[DATE] 19:46"
checkbox input "true"
type input "[PERSON_NAME]-e"
type input "染髮(17)"
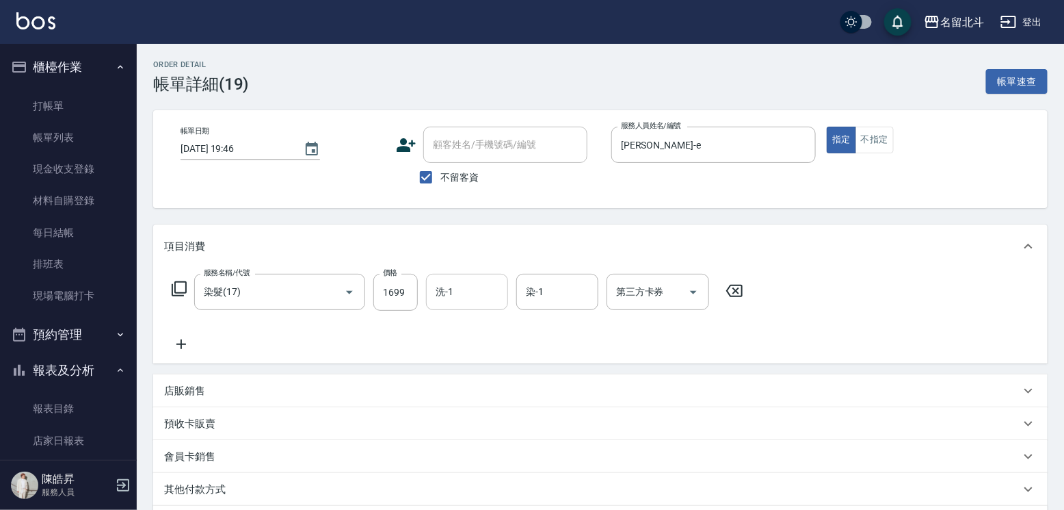
click at [476, 304] on input "洗-1" at bounding box center [467, 292] width 70 height 24
click at [470, 324] on div "[PERSON_NAME] -57" at bounding box center [475, 335] width 82 height 23
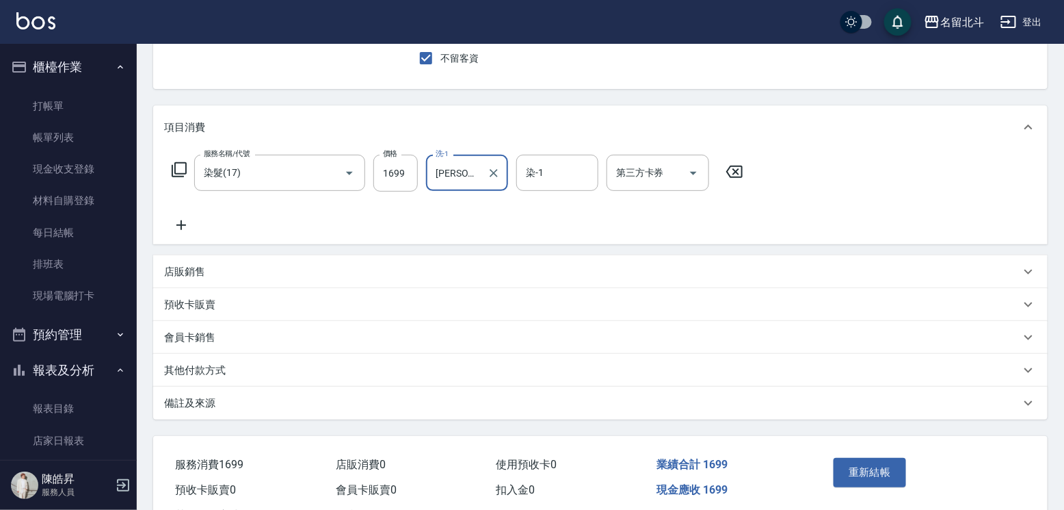
scroll to position [215, 0]
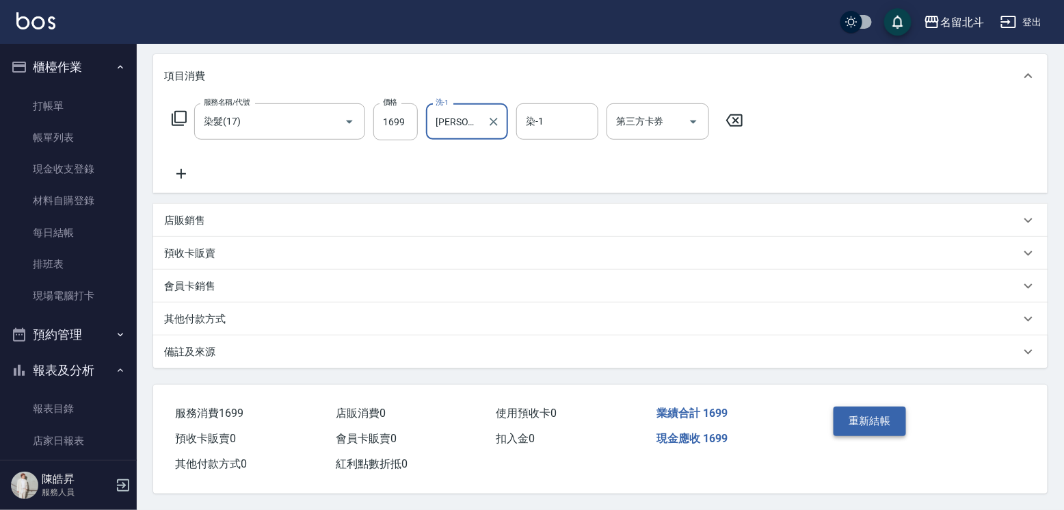
type input "[PERSON_NAME]-57"
click at [901, 406] on button "重新結帳" at bounding box center [870, 420] width 72 height 29
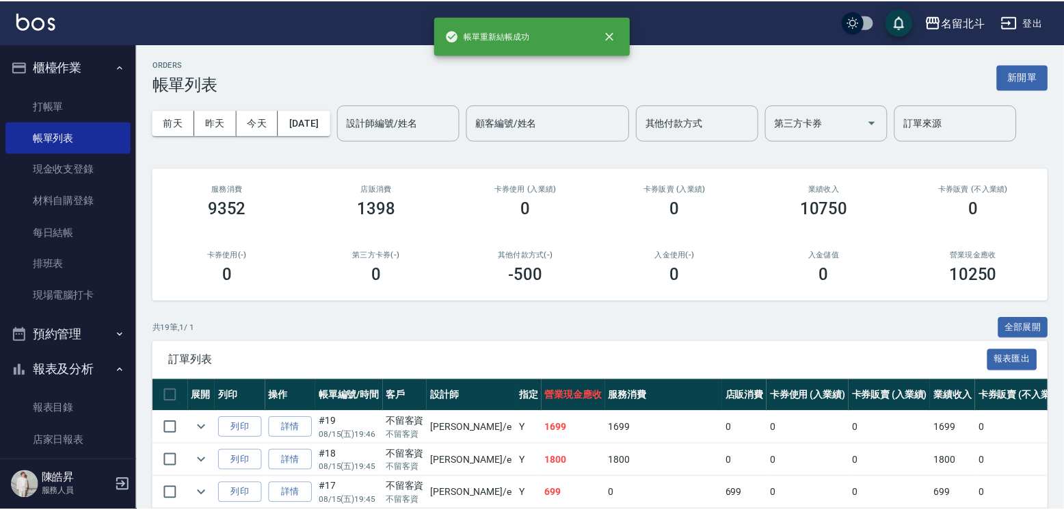
scroll to position [205, 0]
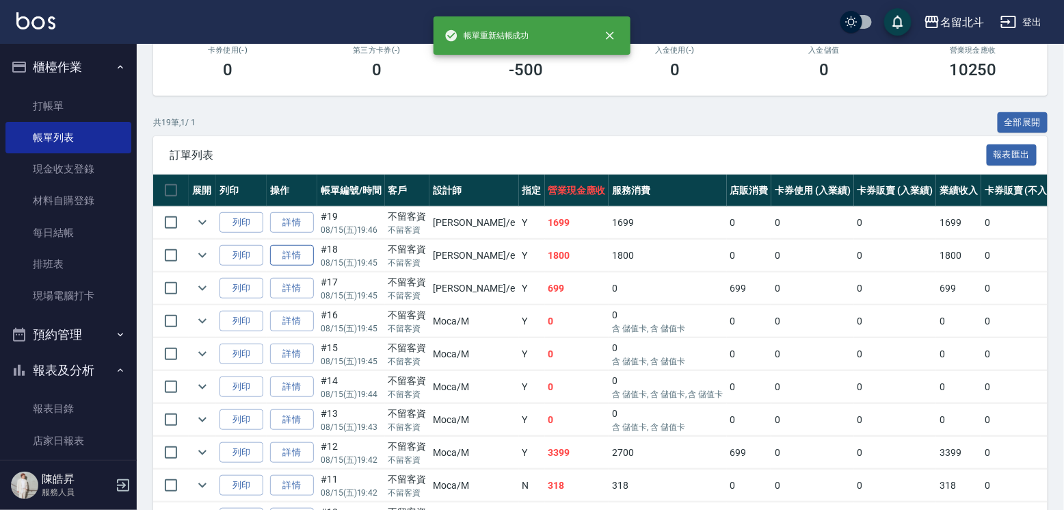
click at [314, 266] on link "詳情" at bounding box center [292, 255] width 44 height 21
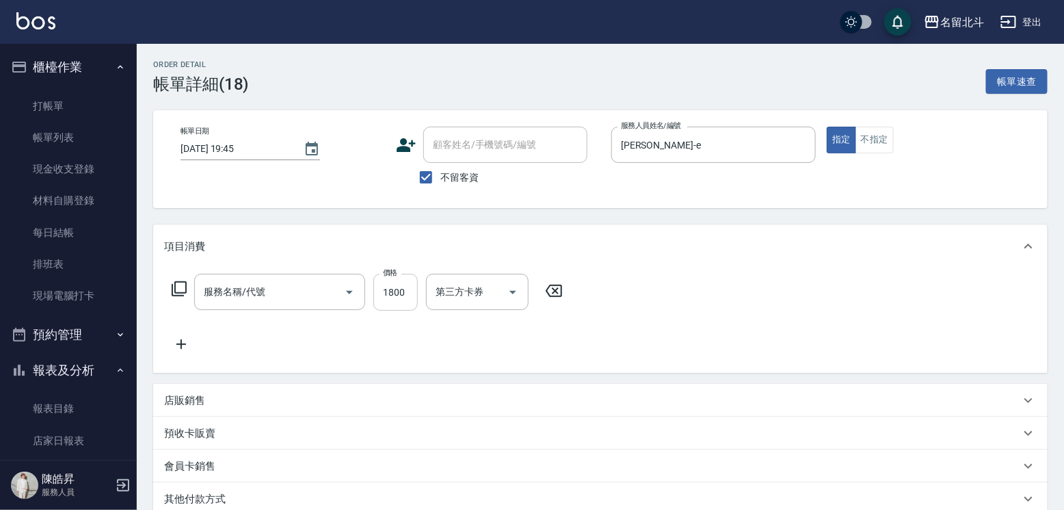
type input "[DATE] 19:45"
checkbox input "true"
type input "[PERSON_NAME]-e"
type input "燙髮B餐(31)"
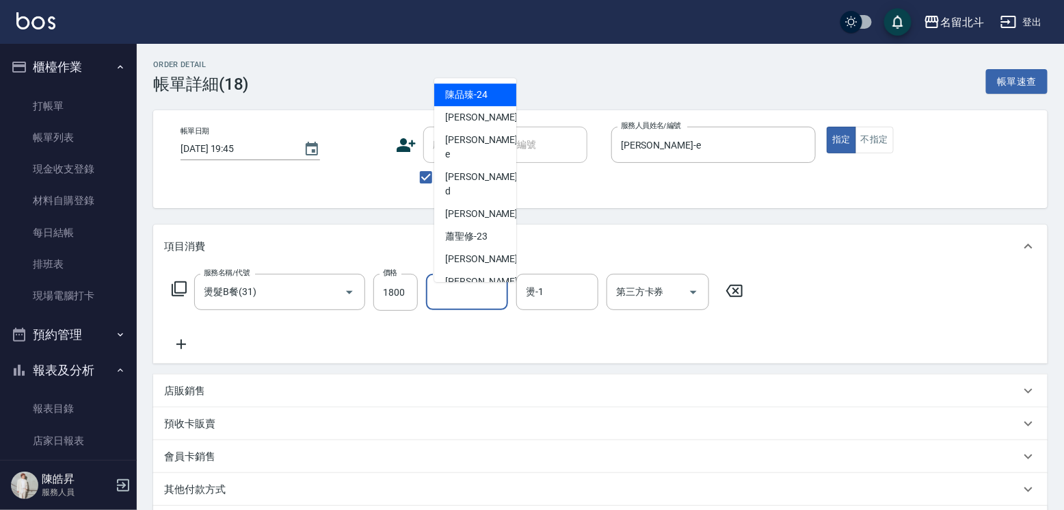
click at [473, 302] on input "洗-1" at bounding box center [467, 292] width 70 height 24
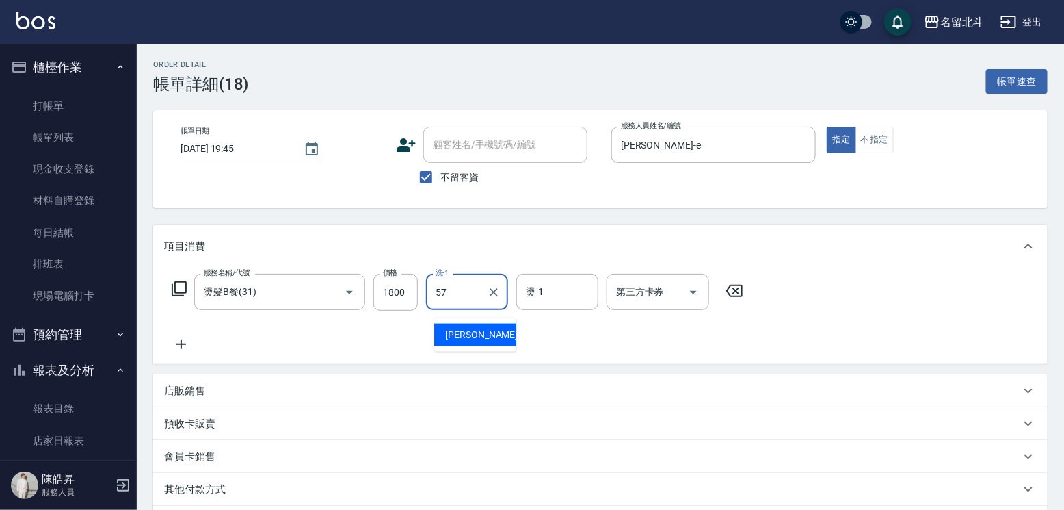
click at [461, 332] on span "[PERSON_NAME] -57" at bounding box center [488, 335] width 86 height 14
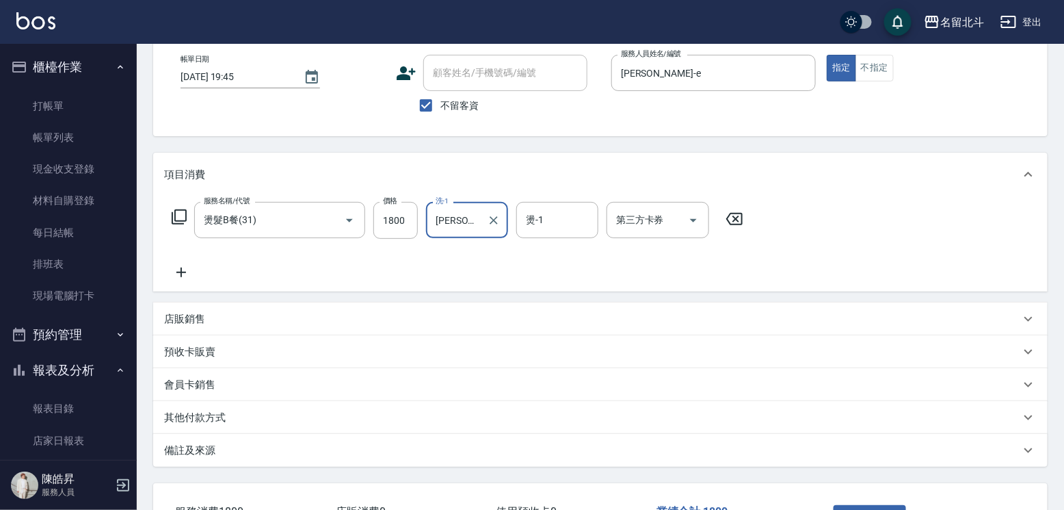
scroll to position [215, 0]
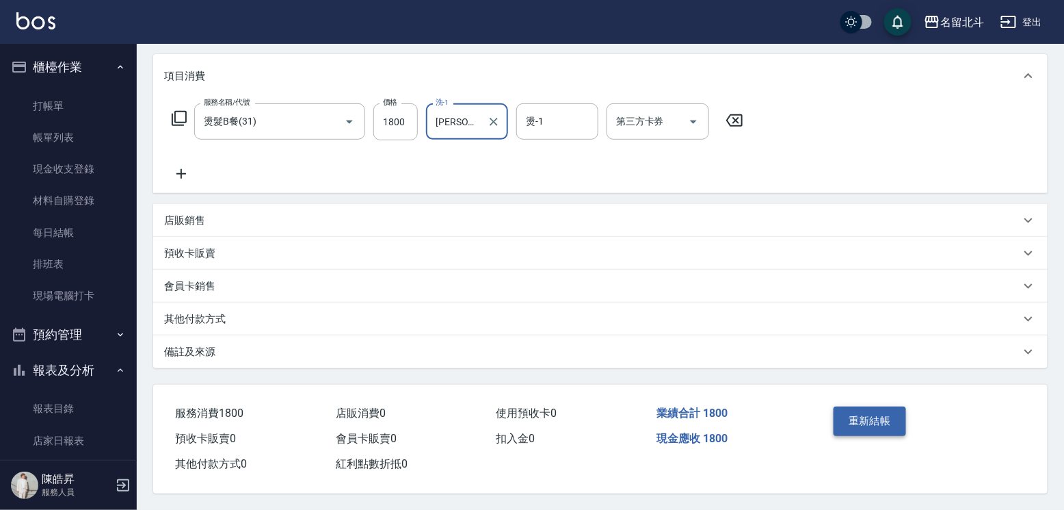
type input "[PERSON_NAME]-57"
click at [876, 406] on button "重新結帳" at bounding box center [870, 420] width 72 height 29
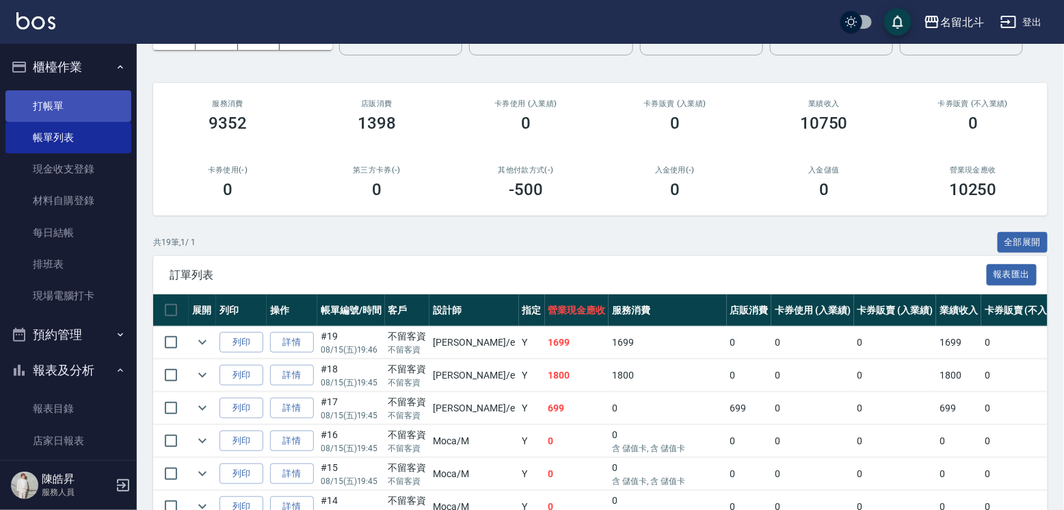
scroll to position [68, 0]
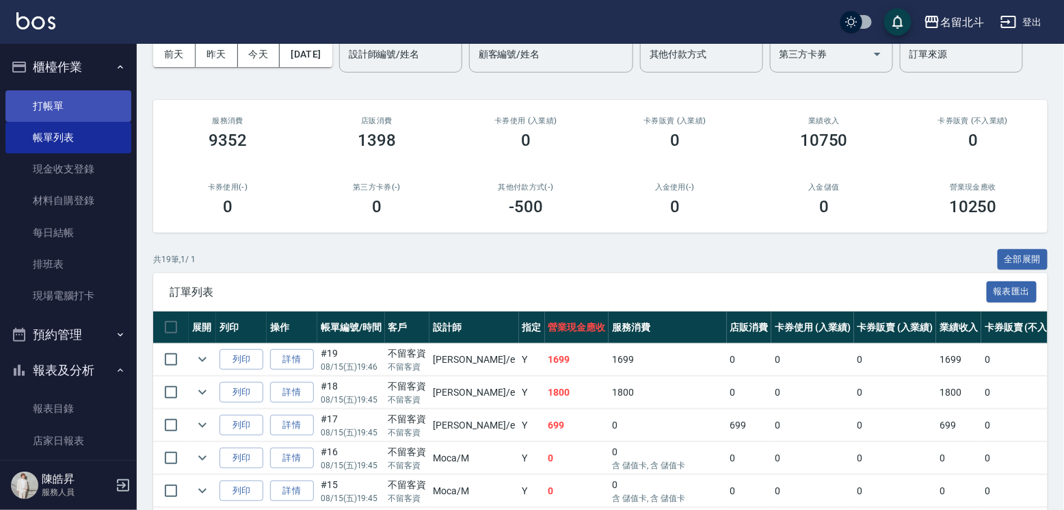
click at [47, 102] on link "打帳單" at bounding box center [68, 105] width 126 height 31
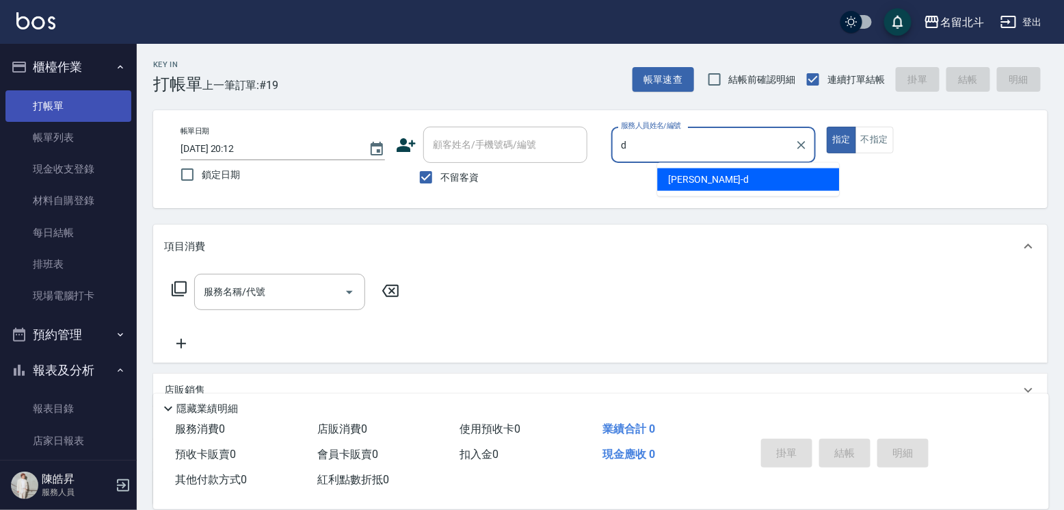
type input "[PERSON_NAME] -d"
type button "true"
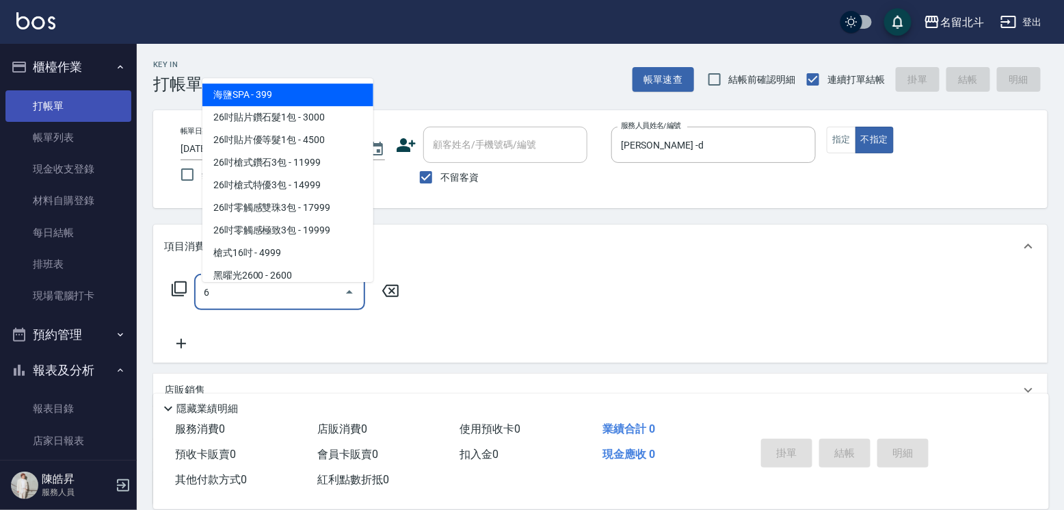
type input "海鹽SPA(6)"
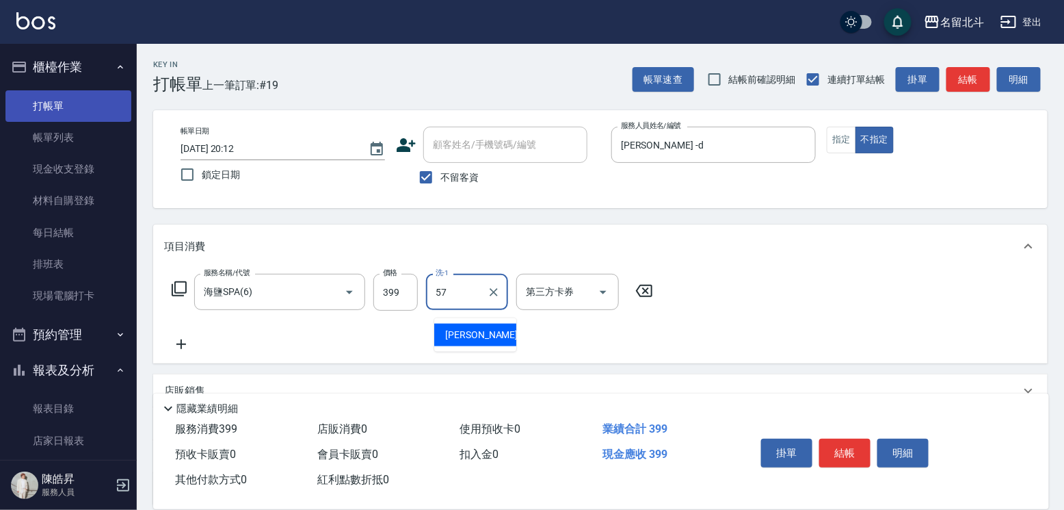
type input "[PERSON_NAME]-57"
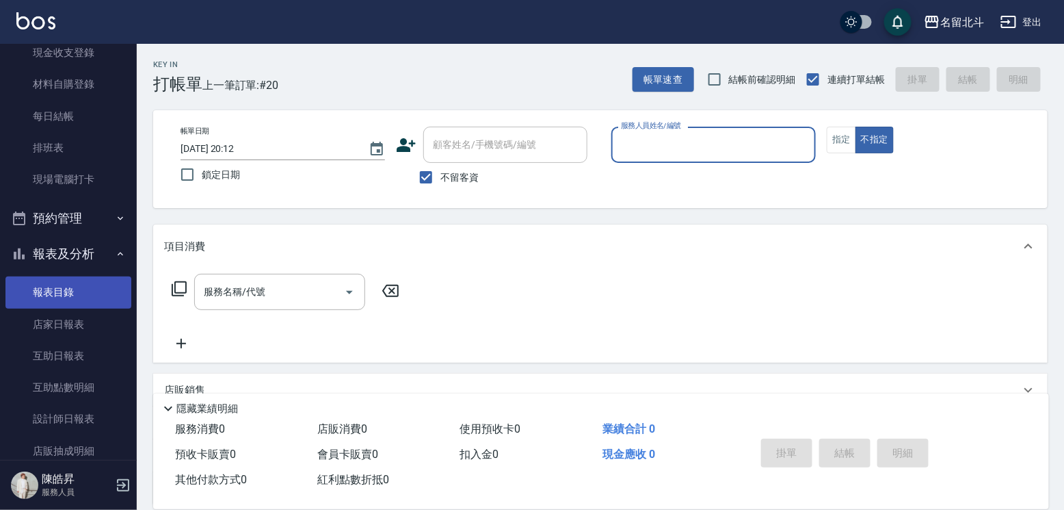
scroll to position [230, 0]
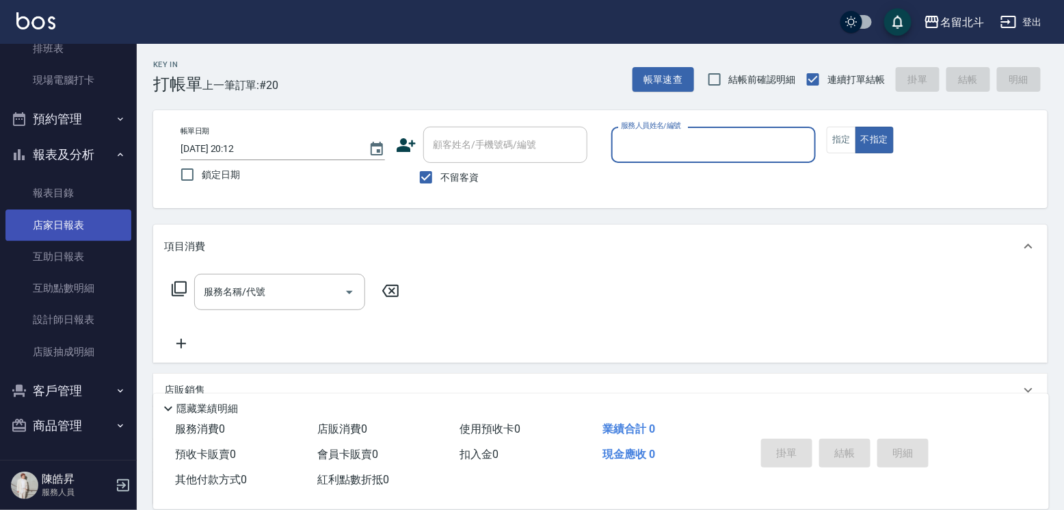
click at [83, 221] on link "店家日報表" at bounding box center [68, 224] width 126 height 31
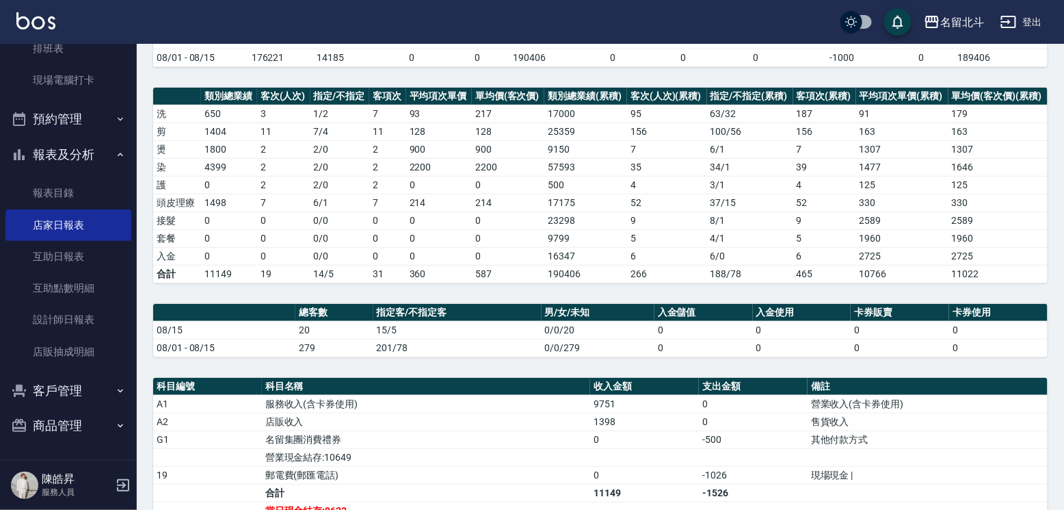
scroll to position [274, 0]
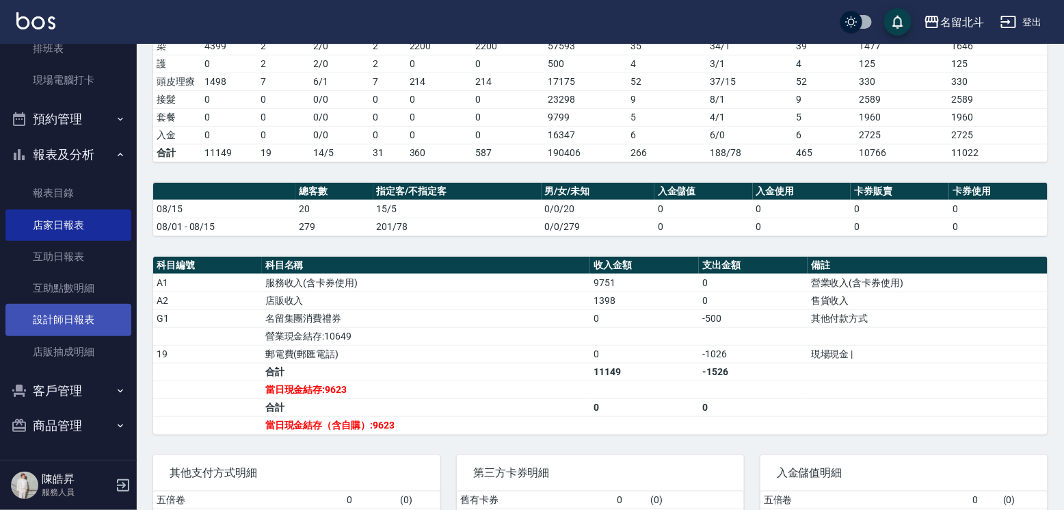
click at [57, 304] on link "設計師日報表" at bounding box center [68, 319] width 126 height 31
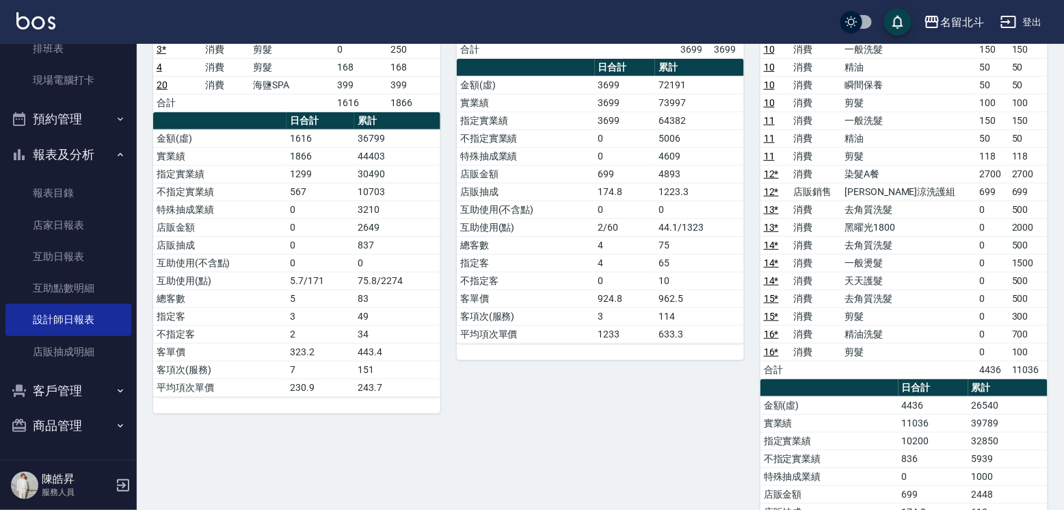
scroll to position [417, 0]
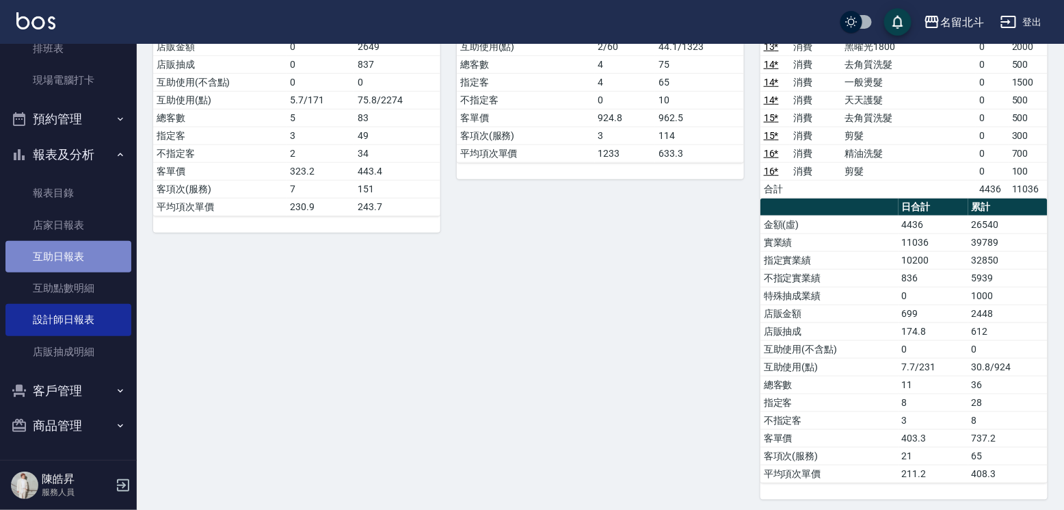
click at [85, 243] on link "互助日報表" at bounding box center [68, 256] width 126 height 31
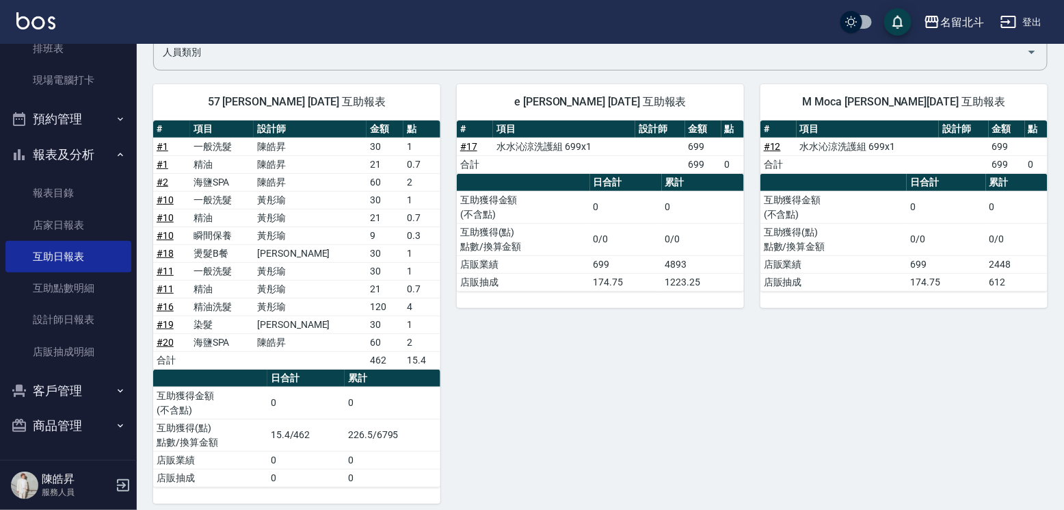
scroll to position [124, 0]
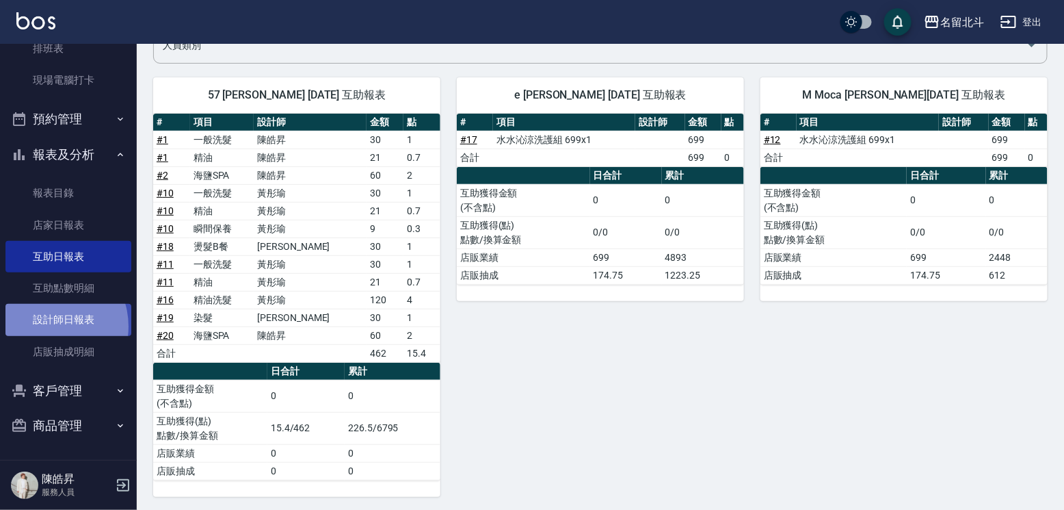
click at [47, 320] on link "設計師日報表" at bounding box center [68, 319] width 126 height 31
